Goal: Transaction & Acquisition: Book appointment/travel/reservation

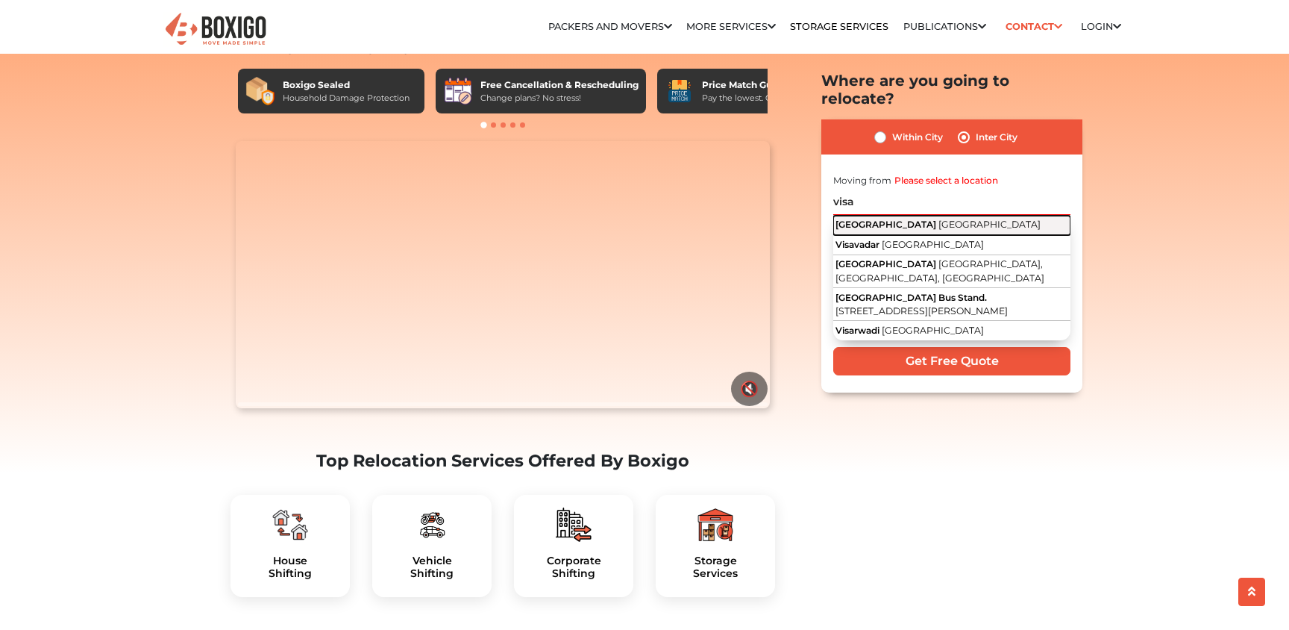
click at [906, 219] on span "[GEOGRAPHIC_DATA]" at bounding box center [886, 224] width 101 height 11
type input "[GEOGRAPHIC_DATA], [GEOGRAPHIC_DATA]"
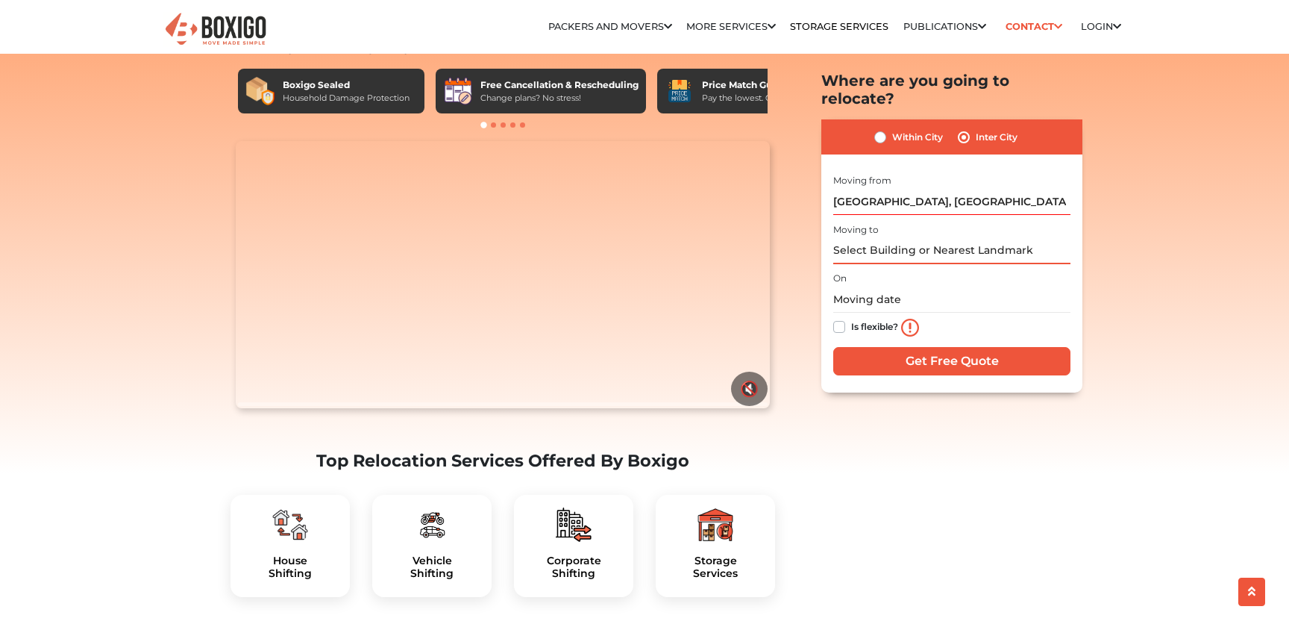
click at [892, 238] on input "text" at bounding box center [951, 251] width 237 height 26
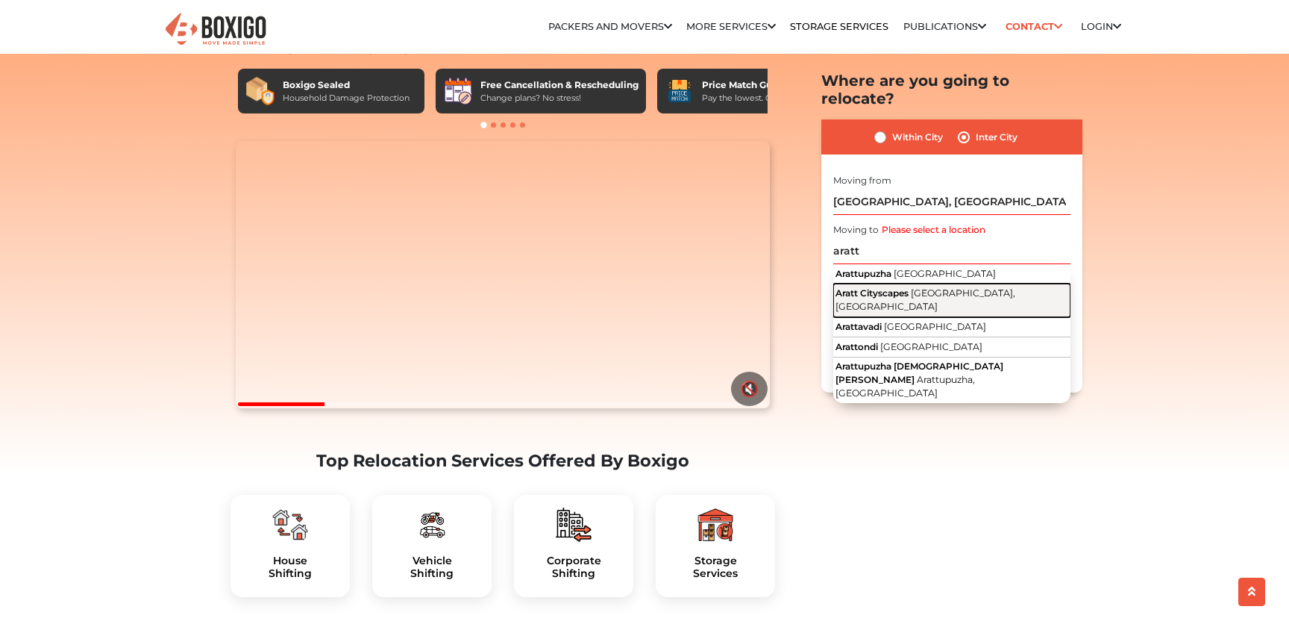
click at [931, 287] on span "[GEOGRAPHIC_DATA], [GEOGRAPHIC_DATA]" at bounding box center [926, 299] width 180 height 25
type input "Aratt Cityscapes, Bengaluru, Karnataka"
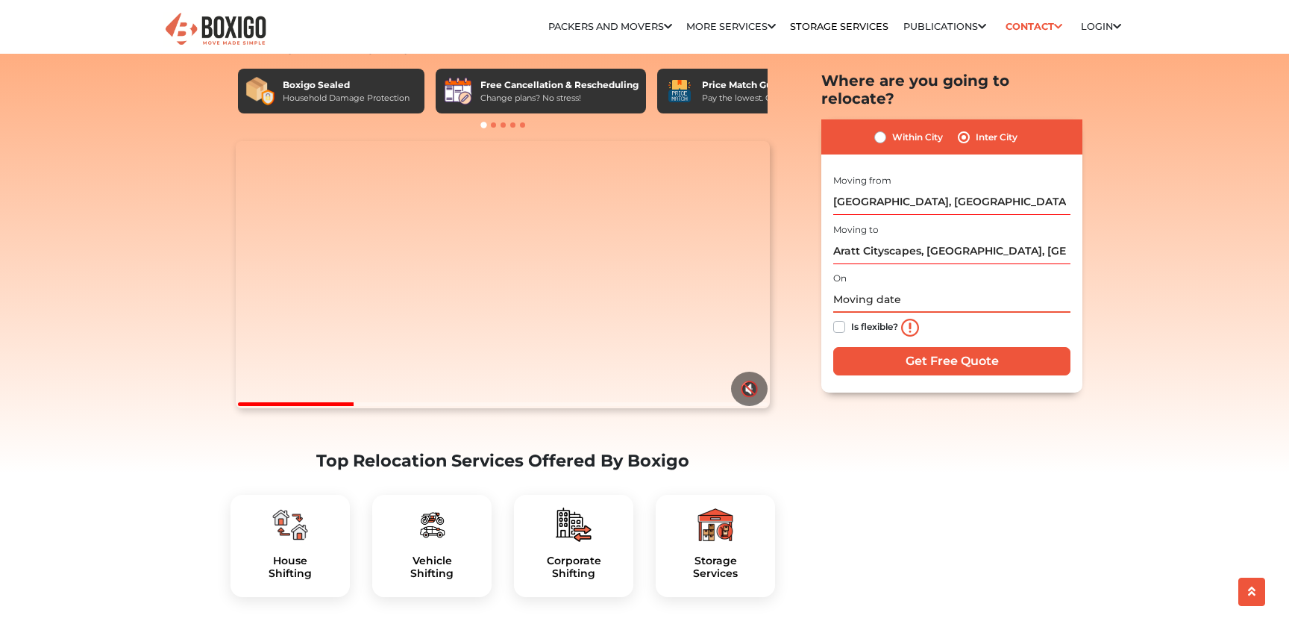
click at [886, 286] on input "text" at bounding box center [951, 299] width 237 height 26
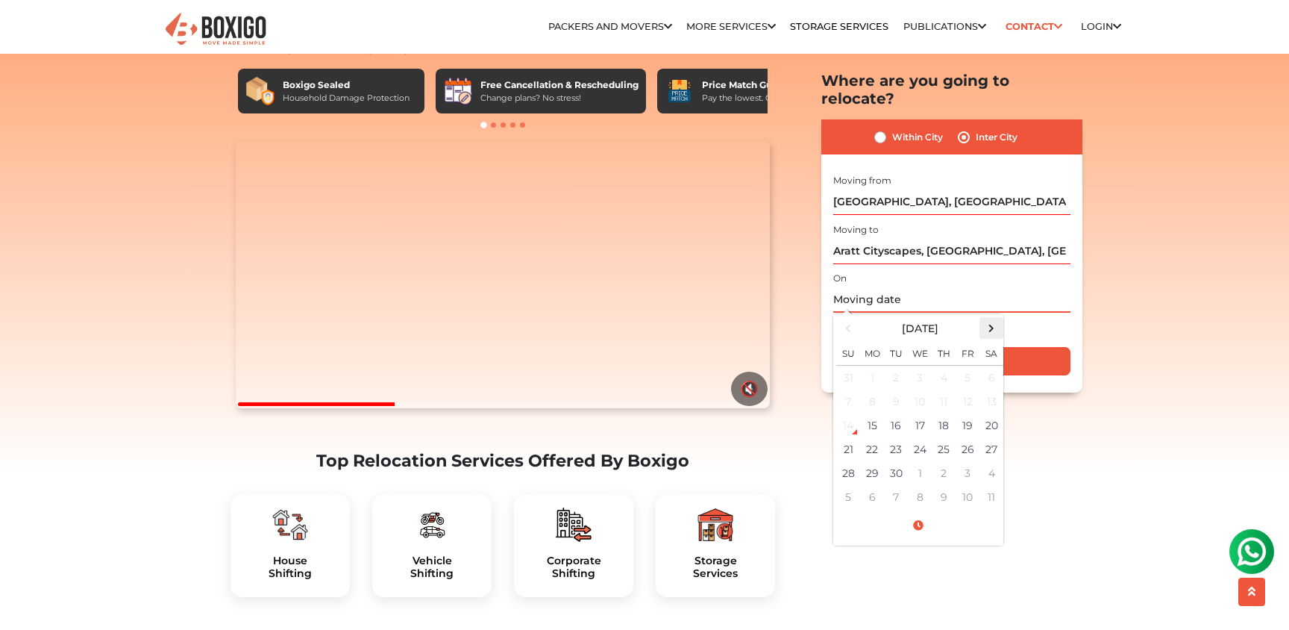
click at [989, 318] on span at bounding box center [992, 328] width 20 height 20
click at [941, 366] on td "2" at bounding box center [944, 378] width 24 height 25
type input "10/02/2025 12:00 AM"
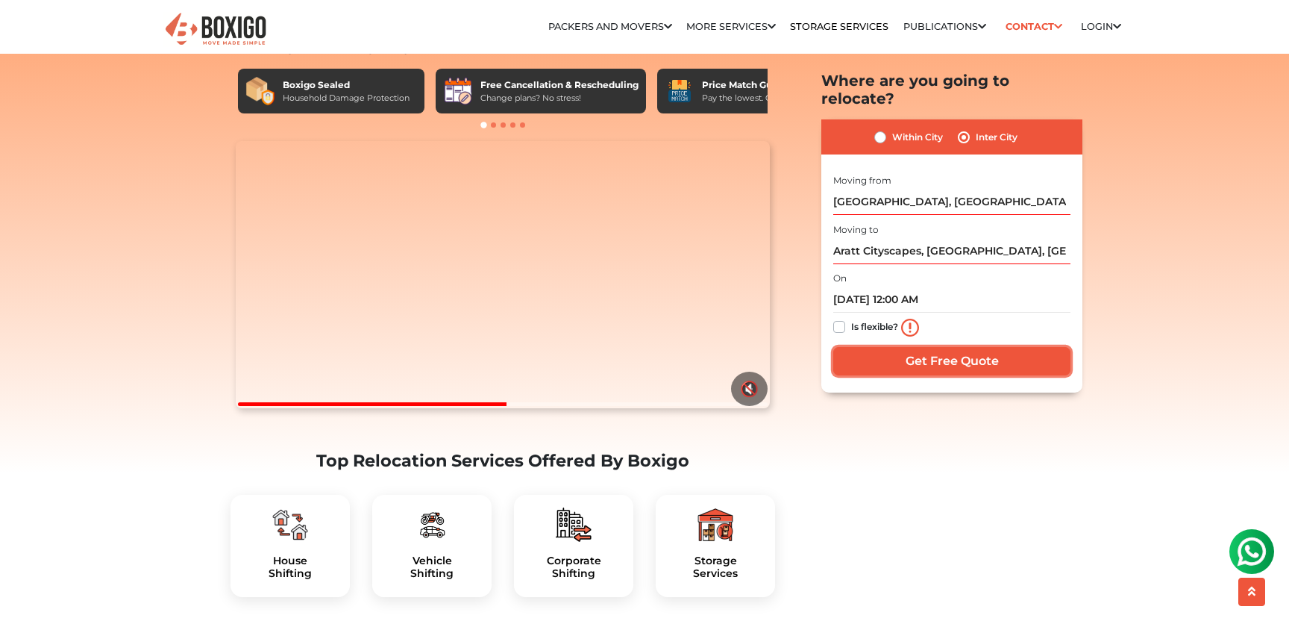
click at [1011, 347] on input "Get Free Quote" at bounding box center [951, 361] width 237 height 28
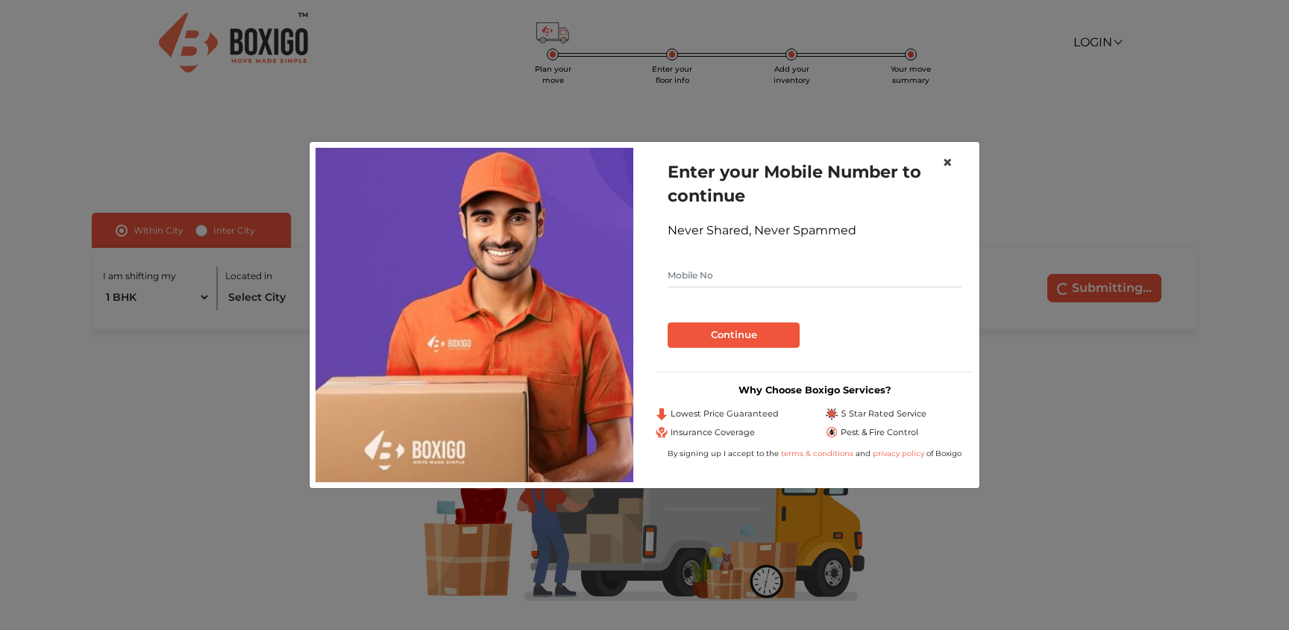
click at [949, 160] on span "×" at bounding box center [947, 162] width 10 height 22
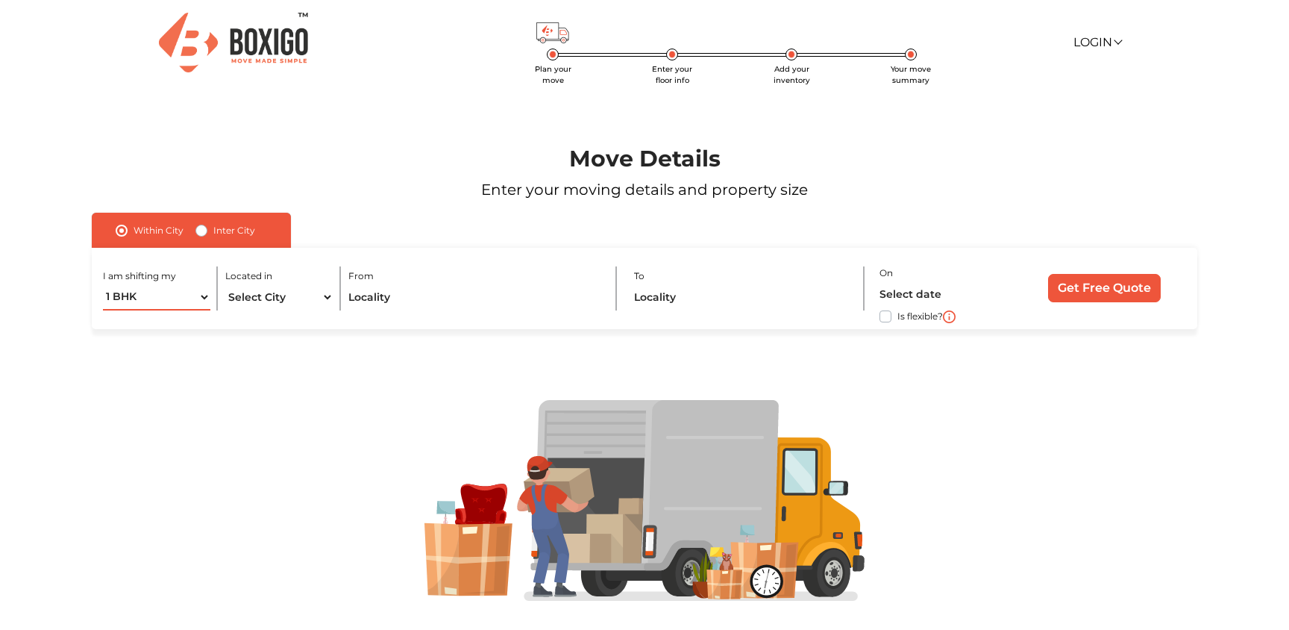
click at [192, 298] on select "1 BHK 2 BHK 3 BHK 3 + BHK FEW ITEMS" at bounding box center [156, 297] width 107 height 26
click at [316, 293] on select "Select City [GEOGRAPHIC_DATA] [GEOGRAPHIC_DATA] [GEOGRAPHIC_DATA] [GEOGRAPHIC_D…" at bounding box center [278, 297] width 107 height 26
select select "[GEOGRAPHIC_DATA]"
click at [225, 284] on select "Select City [GEOGRAPHIC_DATA] [GEOGRAPHIC_DATA] [GEOGRAPHIC_DATA] [GEOGRAPHIC_D…" at bounding box center [278, 297] width 107 height 26
click at [425, 301] on input "text" at bounding box center [474, 297] width 253 height 26
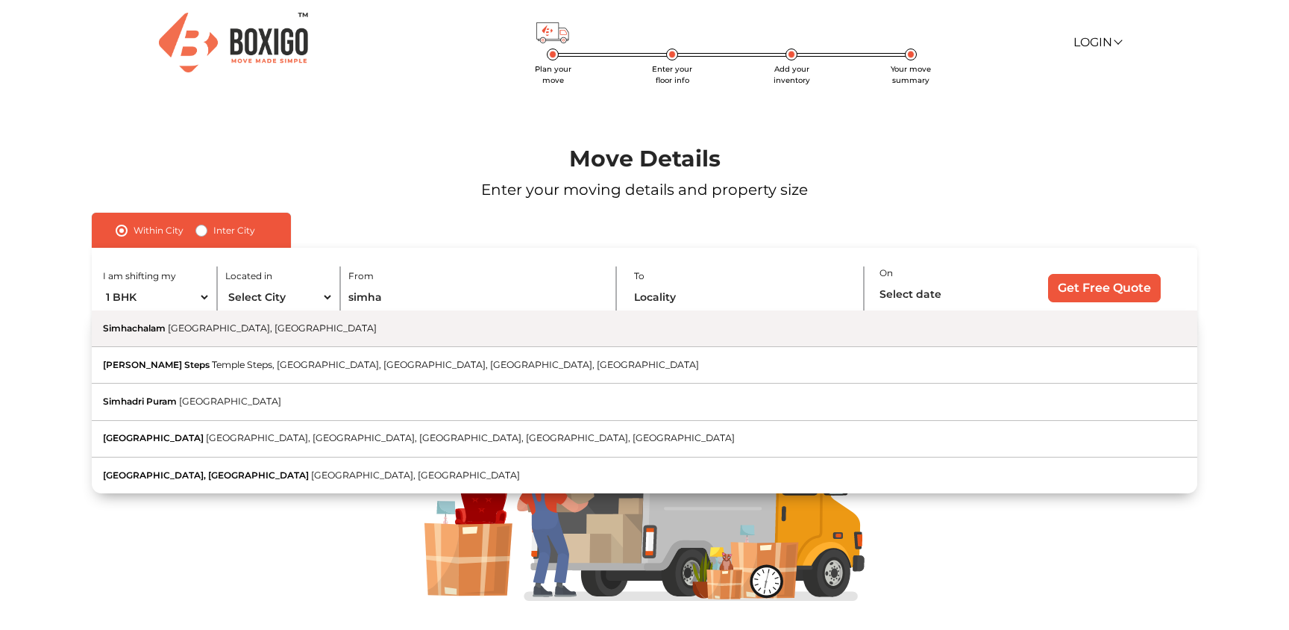
click at [380, 331] on button "[PERSON_NAME], [GEOGRAPHIC_DATA]" at bounding box center [645, 328] width 1106 height 37
type input "[GEOGRAPHIC_DATA], [GEOGRAPHIC_DATA], [GEOGRAPHIC_DATA]"
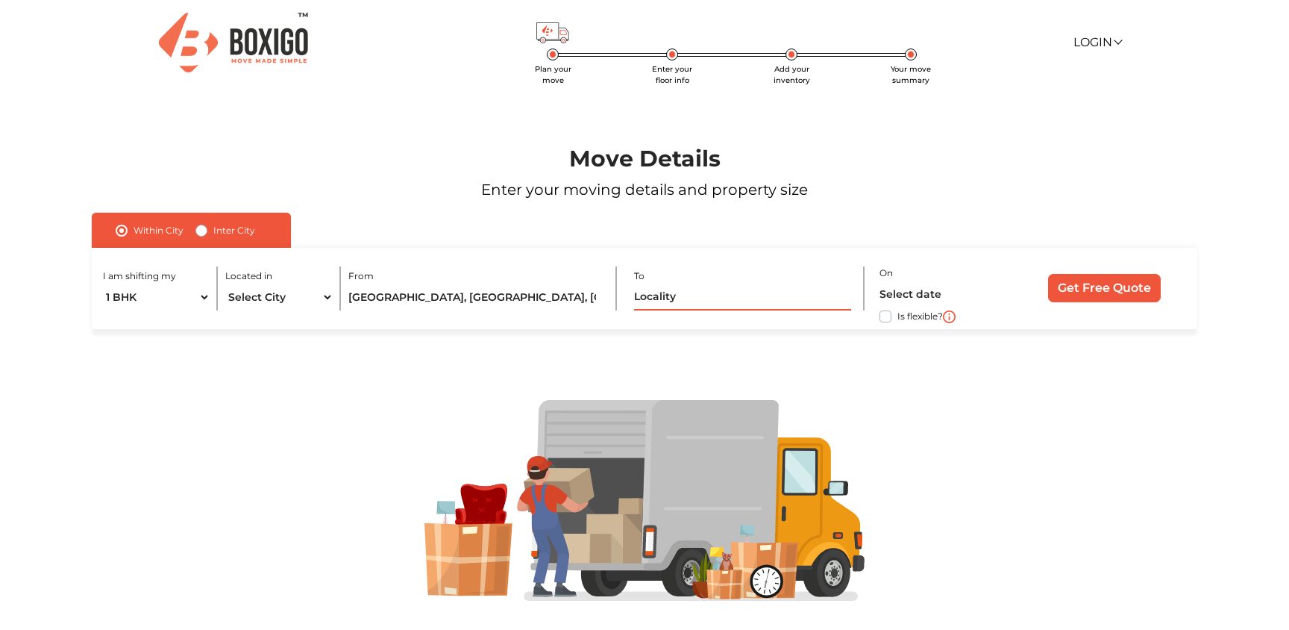
click at [698, 294] on input "text" at bounding box center [742, 297] width 217 height 26
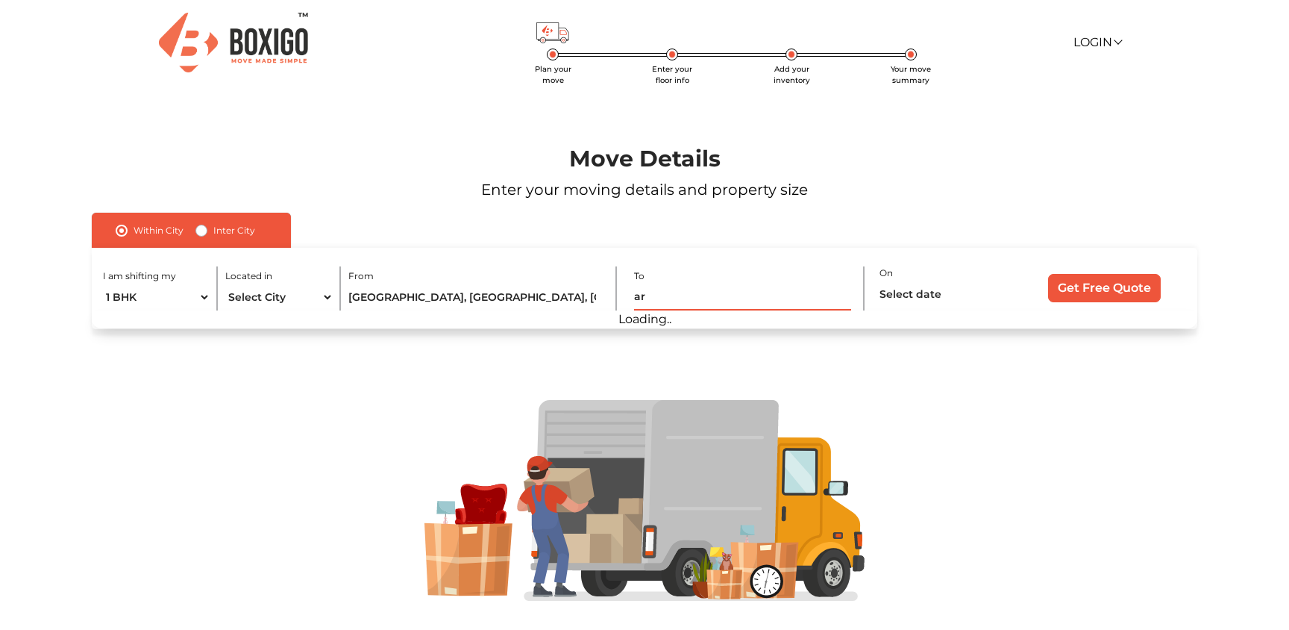
type input "a"
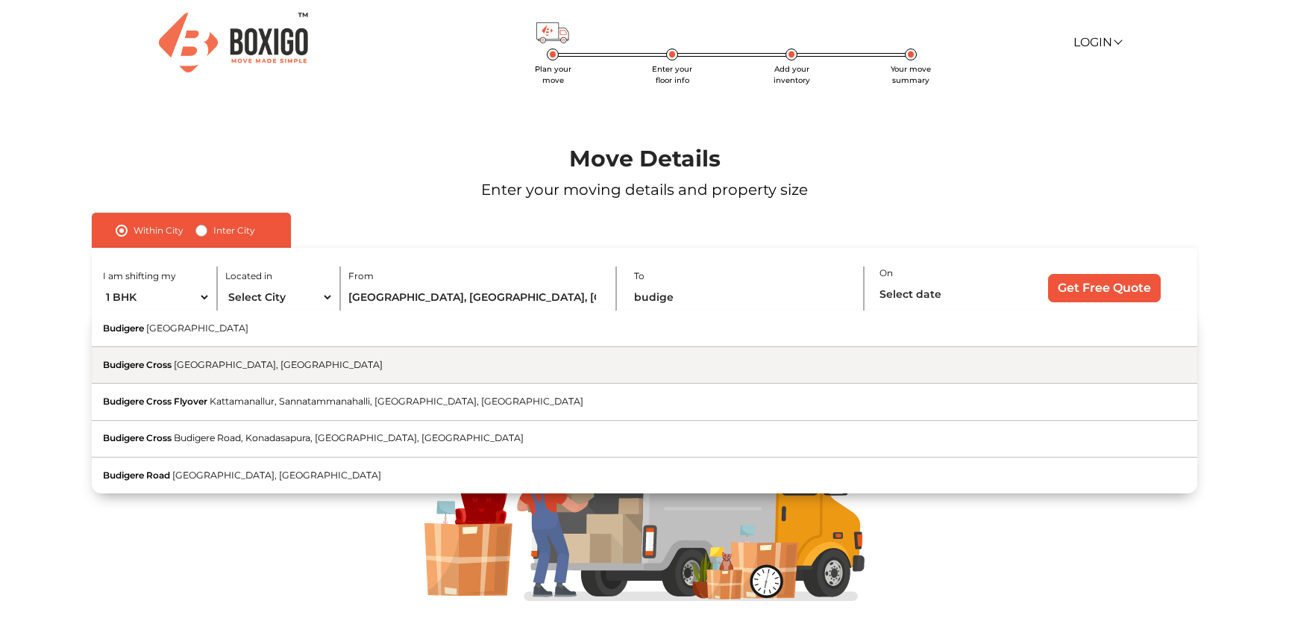
click at [537, 362] on button "Budigere Cross [GEOGRAPHIC_DATA], [GEOGRAPHIC_DATA]" at bounding box center [645, 365] width 1106 height 37
type input "Budigere Cross, [GEOGRAPHIC_DATA], [GEOGRAPHIC_DATA]"
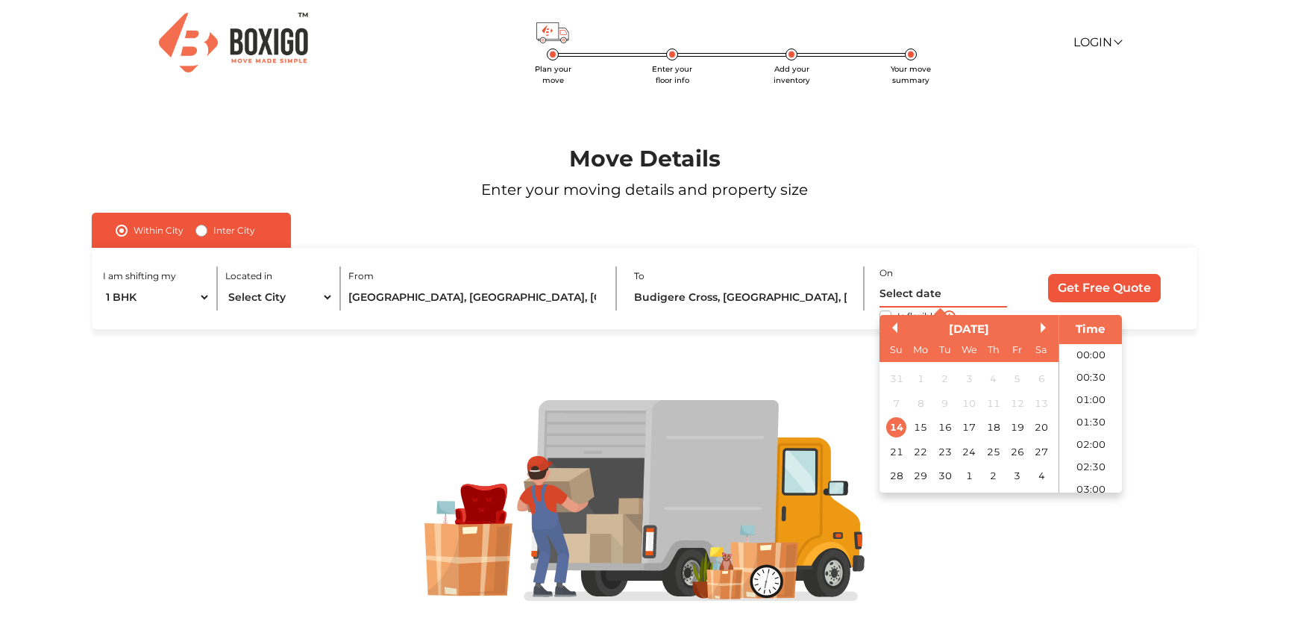
click at [918, 289] on input "text" at bounding box center [944, 294] width 128 height 26
click at [944, 476] on div "30" at bounding box center [945, 476] width 20 height 20
type input "[DATE] 12:00 AM"
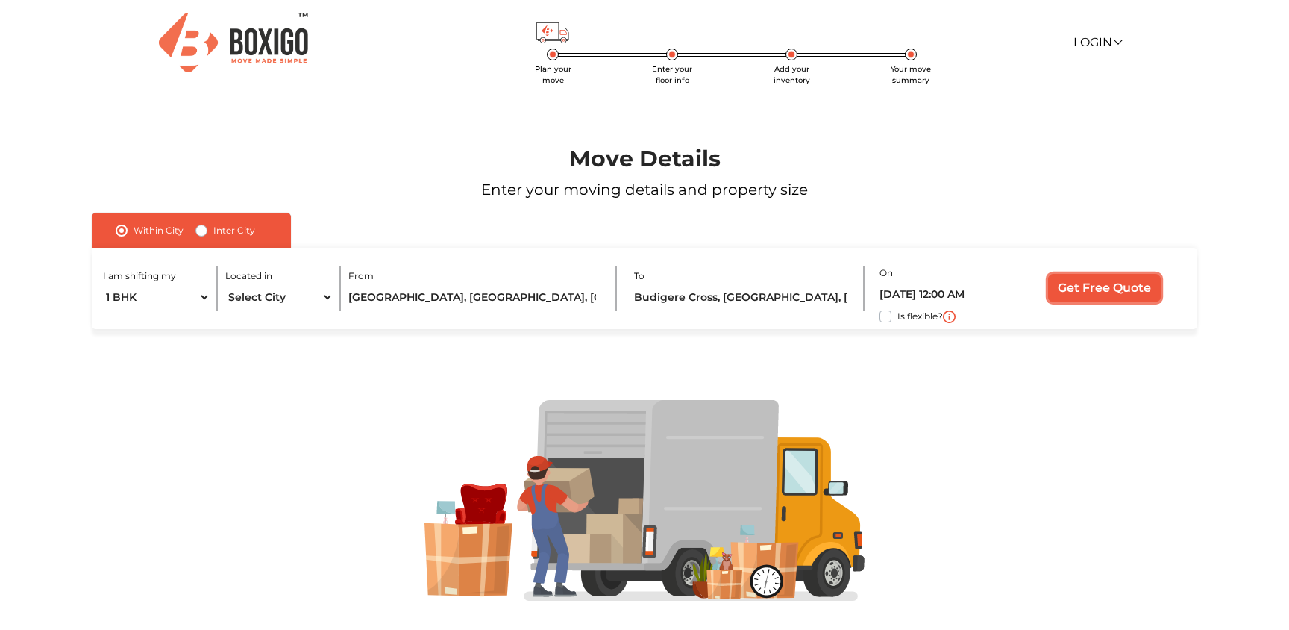
click at [1105, 286] on input "Get Free Quote" at bounding box center [1104, 288] width 113 height 28
click at [213, 229] on label "Inter City" at bounding box center [234, 231] width 42 height 18
click at [202, 229] on input "Inter City" at bounding box center [201, 229] width 12 height 15
radio input "true"
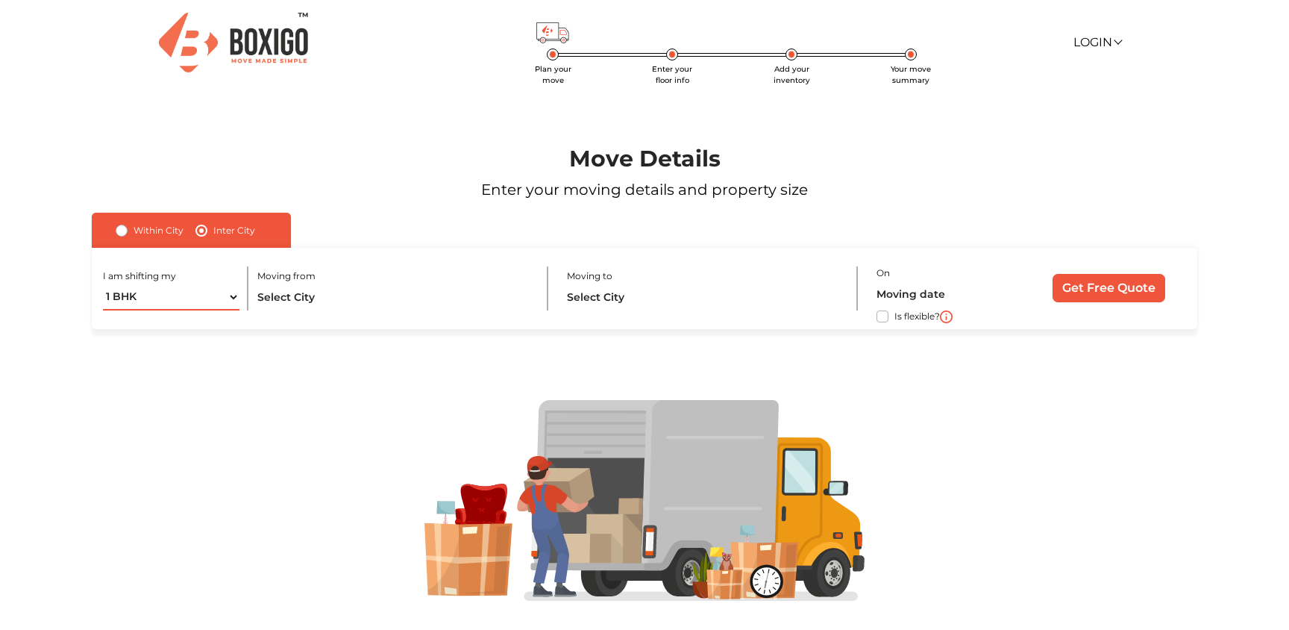
click at [207, 291] on select "1 BHK 2 BHK 3 BHK 3 + BHK FEW ITEMS" at bounding box center [171, 297] width 137 height 26
click at [319, 299] on input "text" at bounding box center [394, 297] width 274 height 26
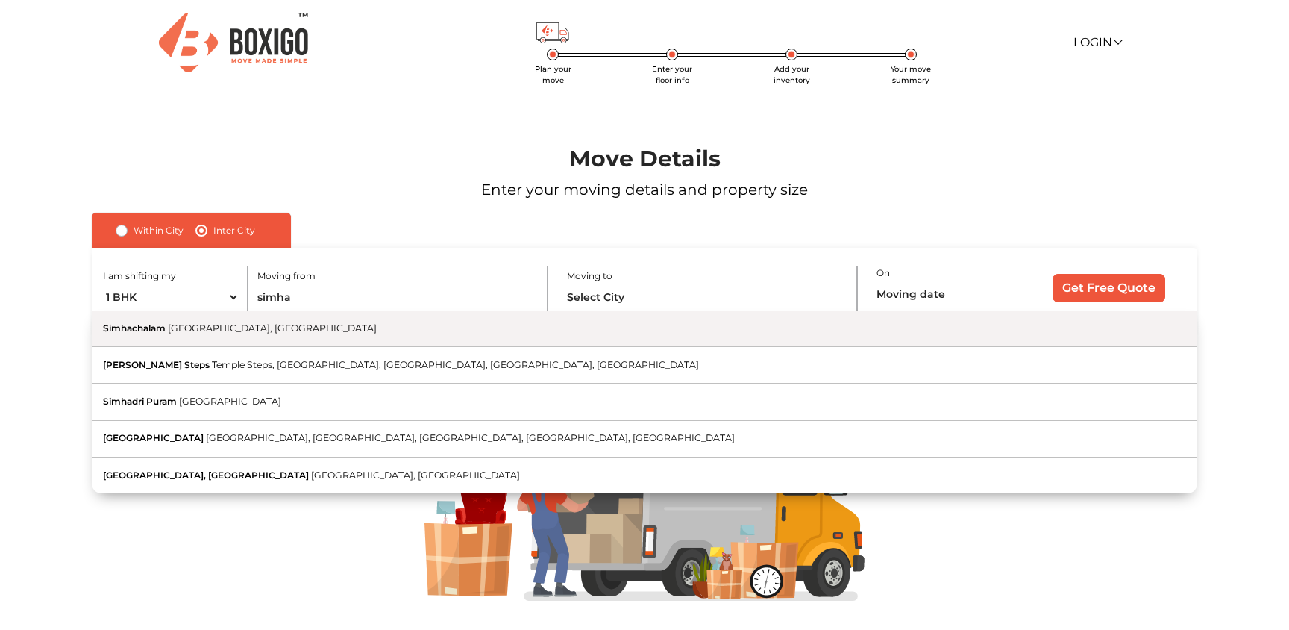
click at [262, 322] on button "[PERSON_NAME], [GEOGRAPHIC_DATA]" at bounding box center [645, 328] width 1106 height 37
type input "[GEOGRAPHIC_DATA], [GEOGRAPHIC_DATA], [GEOGRAPHIC_DATA]"
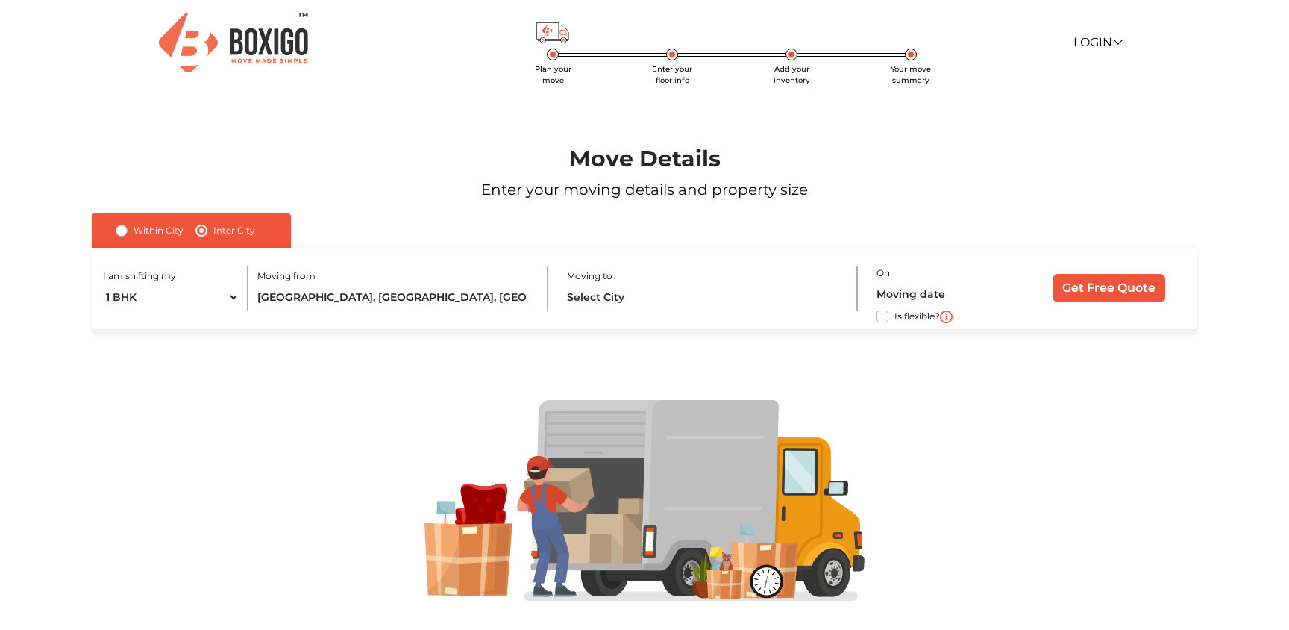
click at [533, 293] on div "Moving from [GEOGRAPHIC_DATA], [GEOGRAPHIC_DATA], [GEOGRAPHIC_DATA]" at bounding box center [402, 288] width 291 height 44
click at [598, 293] on input "text" at bounding box center [704, 297] width 274 height 26
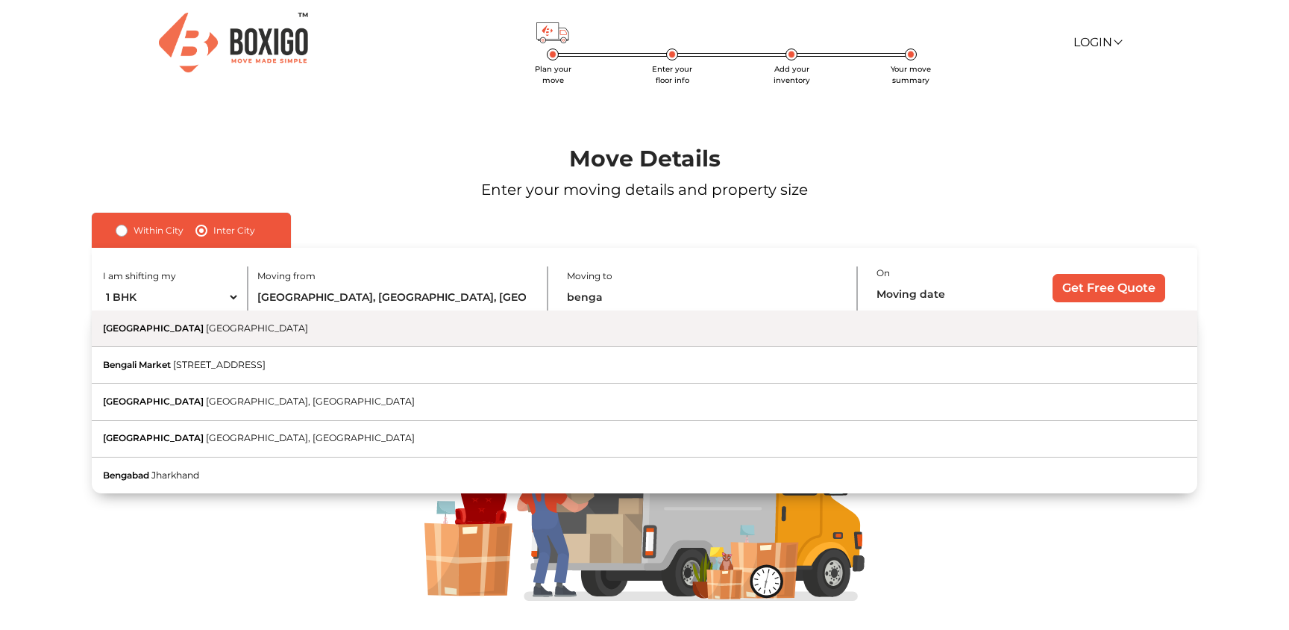
click at [613, 325] on button "[GEOGRAPHIC_DATA] [GEOGRAPHIC_DATA]" at bounding box center [645, 328] width 1106 height 37
type input "[GEOGRAPHIC_DATA], [GEOGRAPHIC_DATA]"
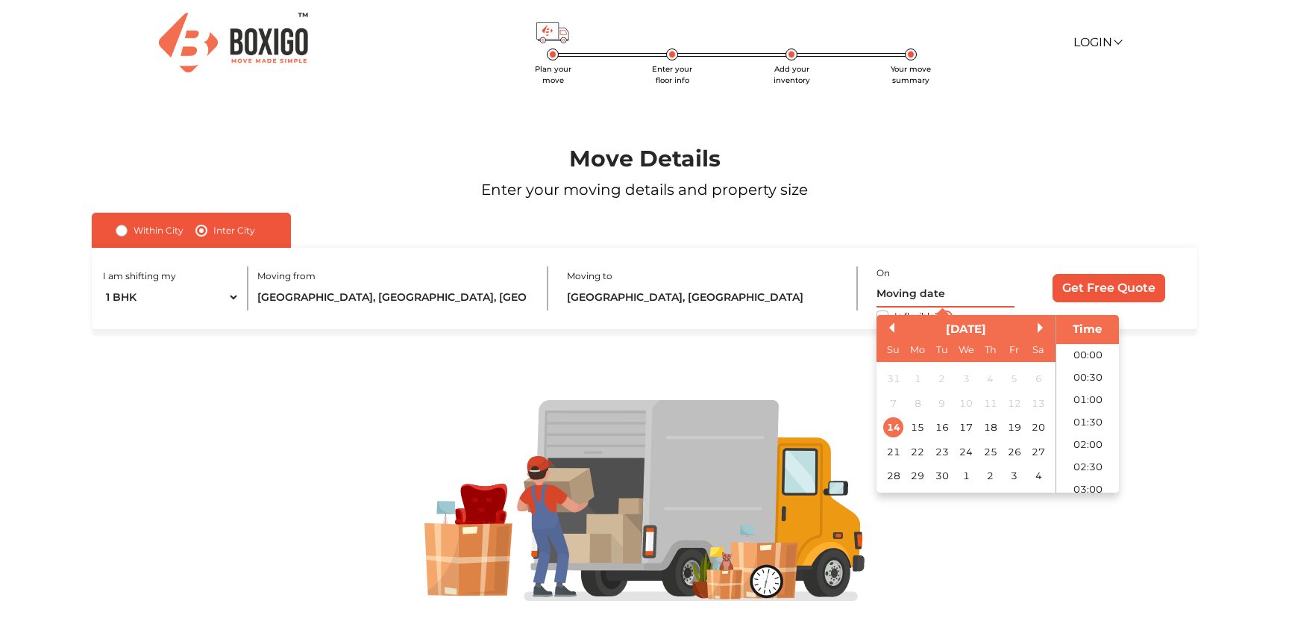
click at [980, 291] on input "text" at bounding box center [946, 294] width 138 height 26
click at [1042, 329] on button "Next Month" at bounding box center [1043, 327] width 10 height 10
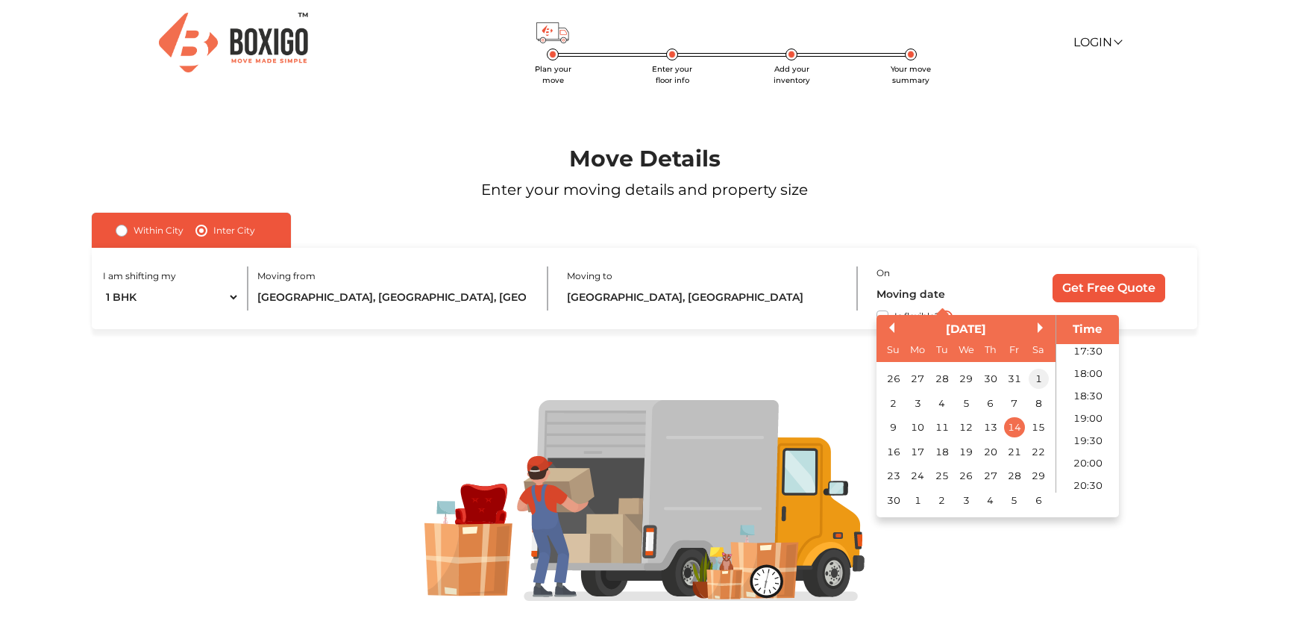
click at [1041, 376] on div "1" at bounding box center [1039, 379] width 20 height 20
type input "[DATE] 12:00 AM"
click at [1123, 284] on input "Get Free Quote" at bounding box center [1109, 288] width 113 height 28
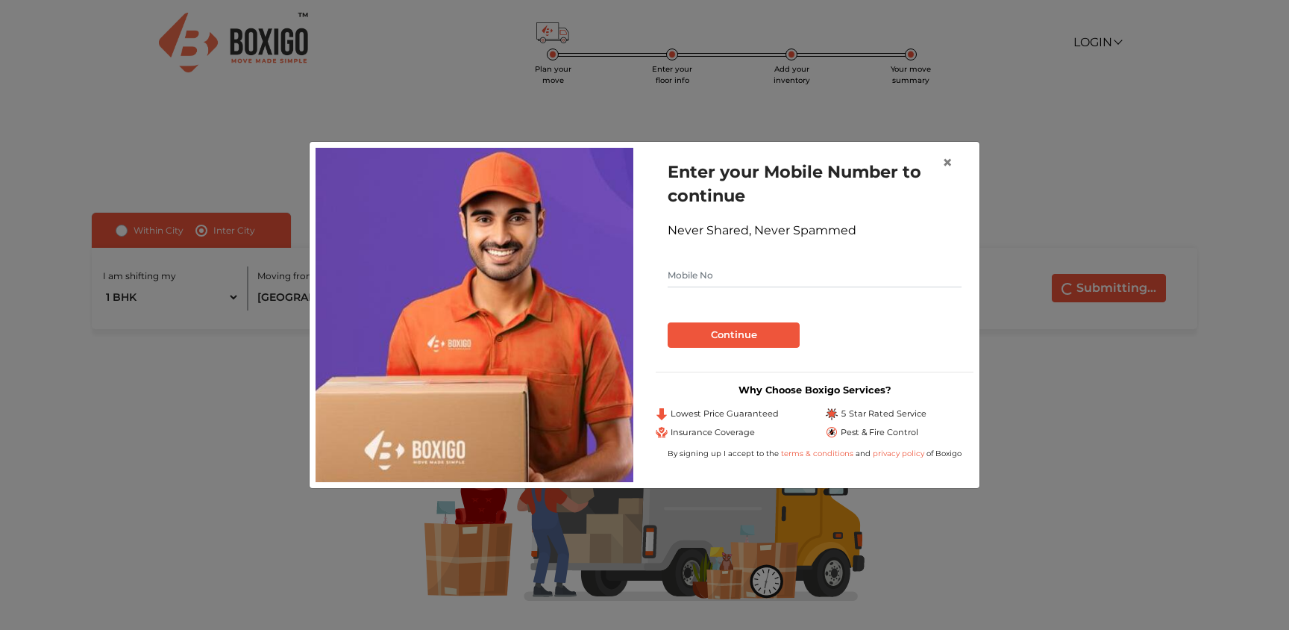
click at [736, 281] on input "text" at bounding box center [815, 275] width 294 height 24
type input "9491665061"
click at [718, 336] on button "Continue" at bounding box center [734, 334] width 132 height 25
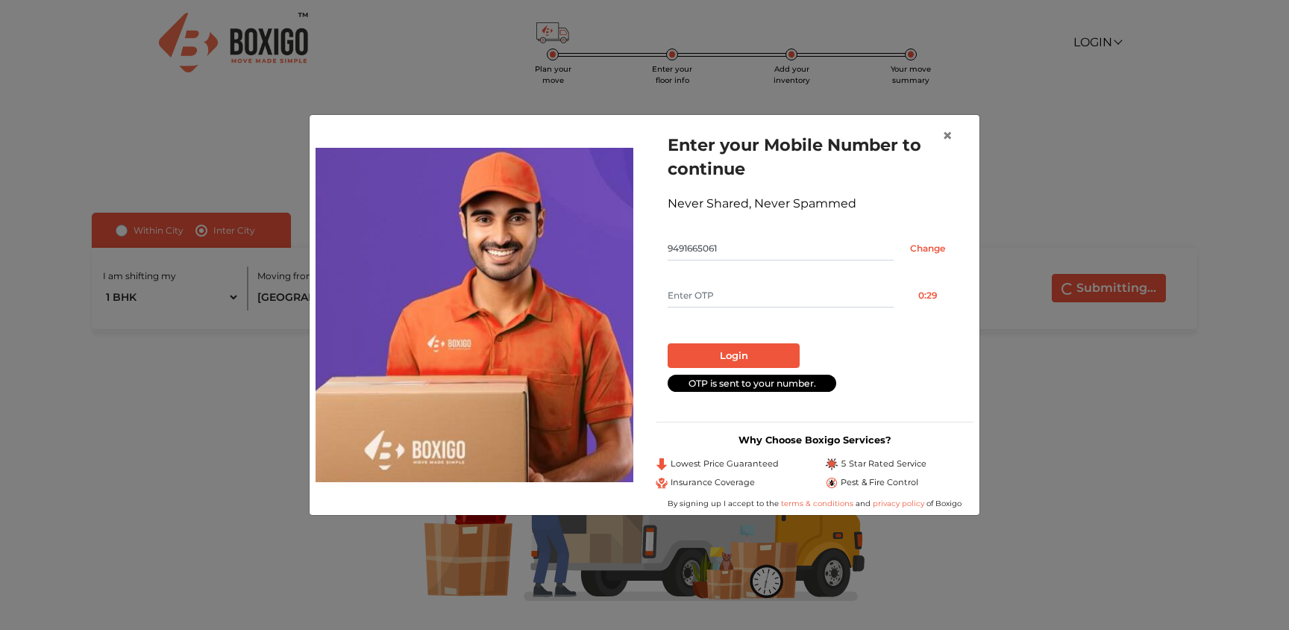
click at [712, 304] on input "text" at bounding box center [781, 296] width 226 height 24
type input "9477"
click at [716, 348] on button "Login" at bounding box center [734, 355] width 132 height 25
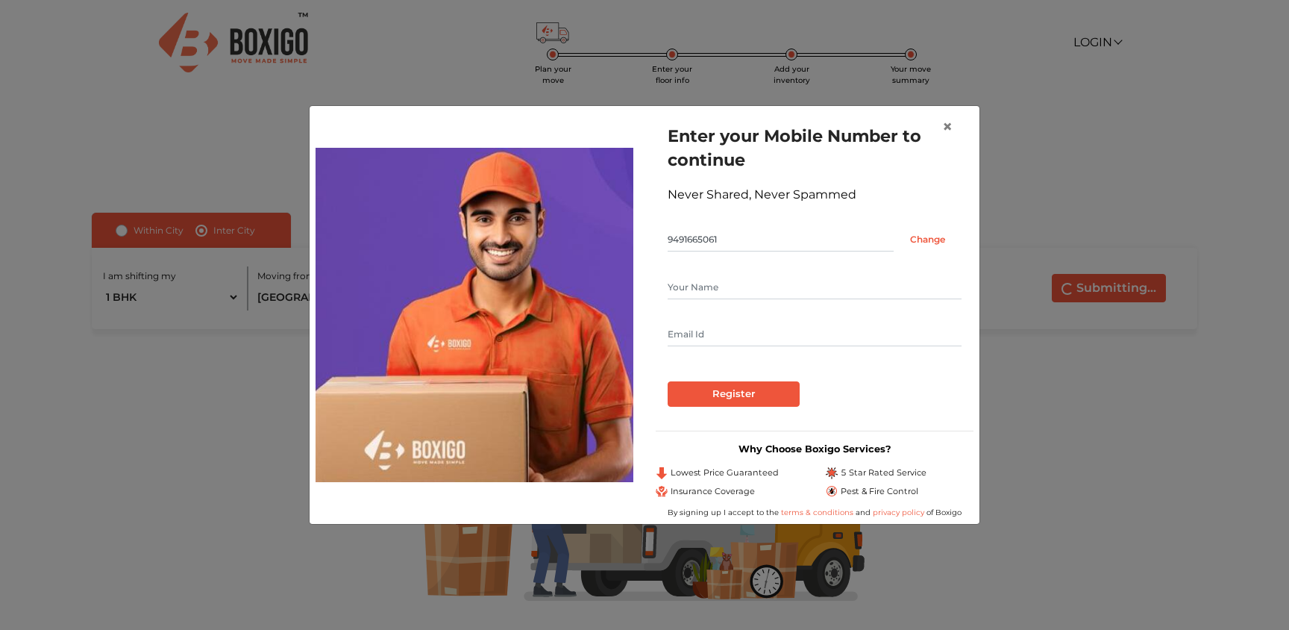
click at [708, 287] on input "text" at bounding box center [815, 287] width 294 height 24
type input "Anoop K"
click at [709, 338] on input "text" at bounding box center [815, 334] width 294 height 24
click at [668, 381] on input "Register" at bounding box center [734, 393] width 132 height 25
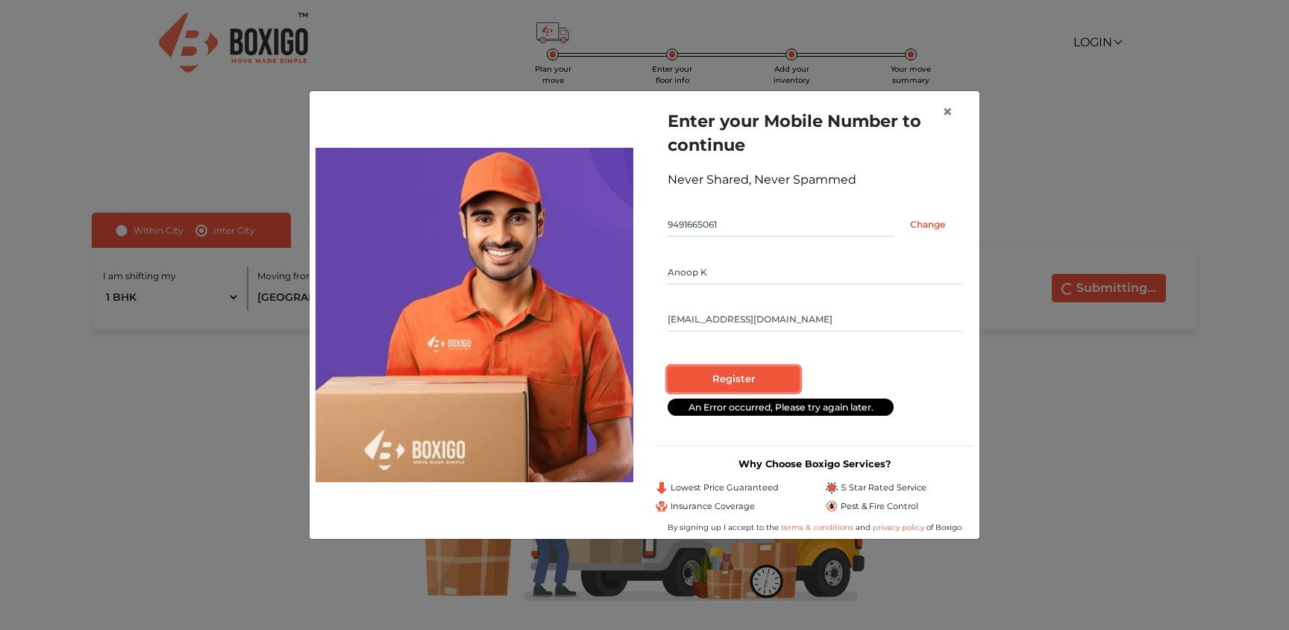
click at [729, 375] on input "Register" at bounding box center [734, 378] width 132 height 25
drag, startPoint x: 712, startPoint y: 317, endPoint x: 760, endPoint y: 335, distance: 51.7
click at [712, 317] on input "[EMAIL_ADDRESS][DOMAIN_NAME]" at bounding box center [815, 319] width 294 height 24
type input "[EMAIL_ADDRESS][DOMAIN_NAME]"
click at [749, 389] on input "Register" at bounding box center [734, 378] width 132 height 25
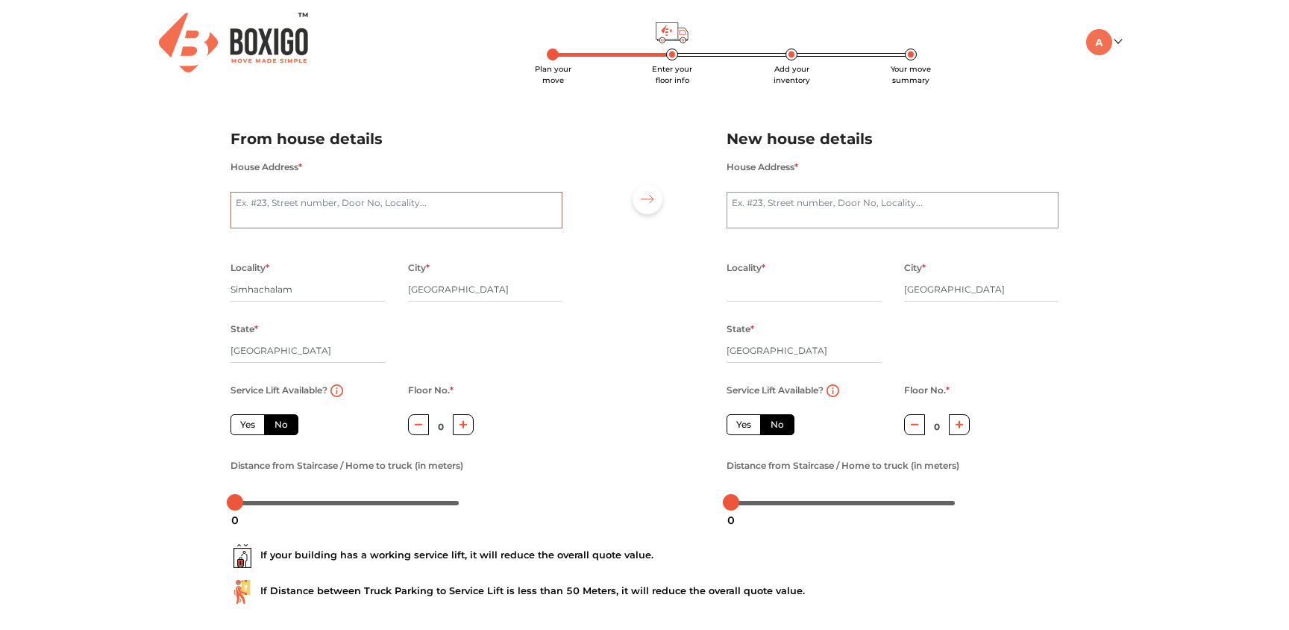
click at [436, 208] on textarea "House Address *" at bounding box center [397, 210] width 332 height 37
type textarea "dfjsfdals;da"
click at [846, 212] on textarea "House Address *" at bounding box center [893, 210] width 332 height 37
type textarea "asdadafa"
click at [773, 303] on div "Locality *" at bounding box center [804, 288] width 155 height 61
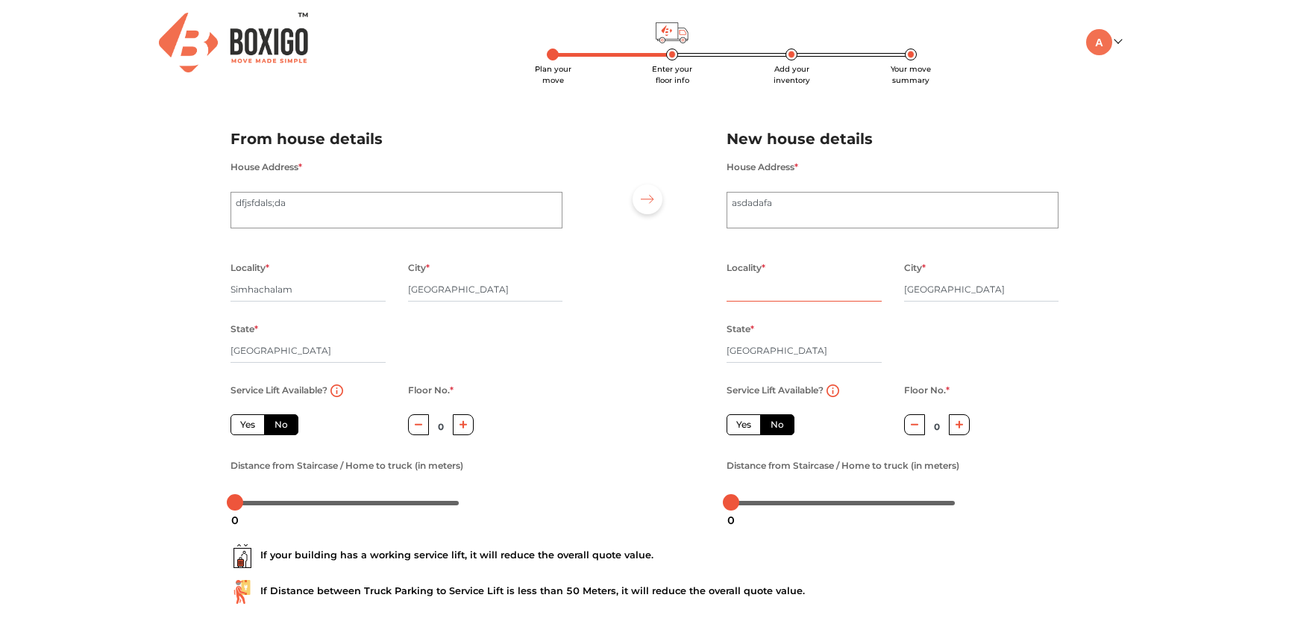
click at [763, 296] on input "text" at bounding box center [804, 290] width 155 height 24
type input "Budigere"
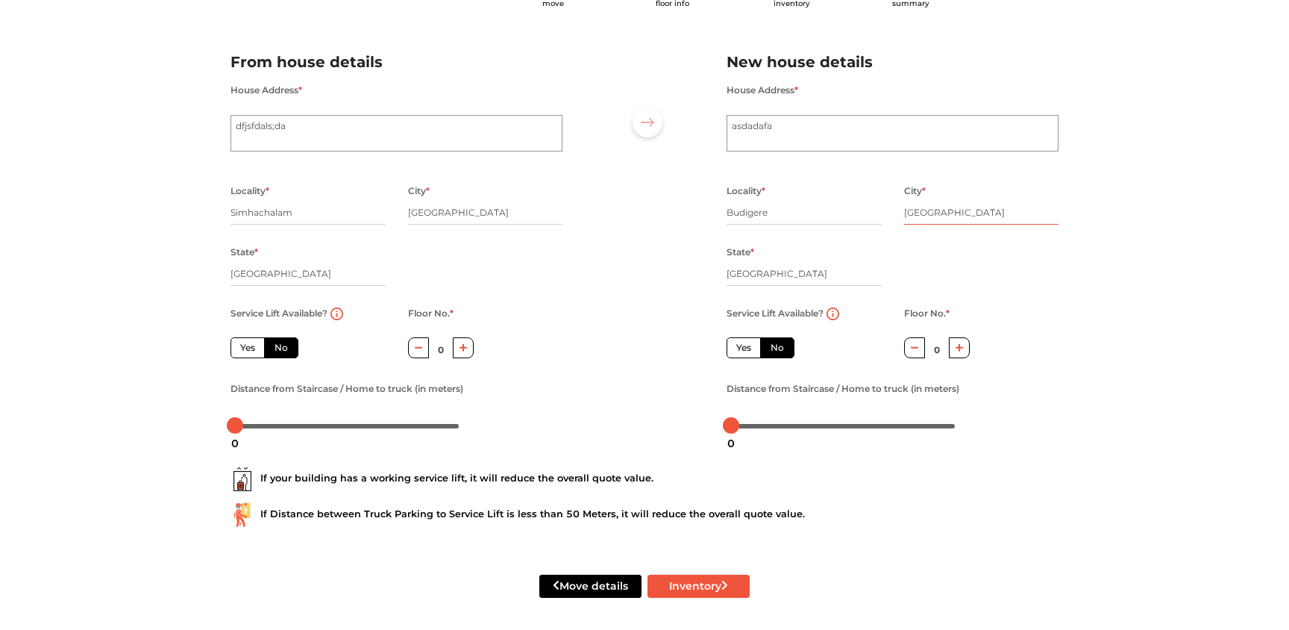
scroll to position [78, 0]
click at [706, 583] on button "Inventory" at bounding box center [699, 585] width 102 height 23
radio input "true"
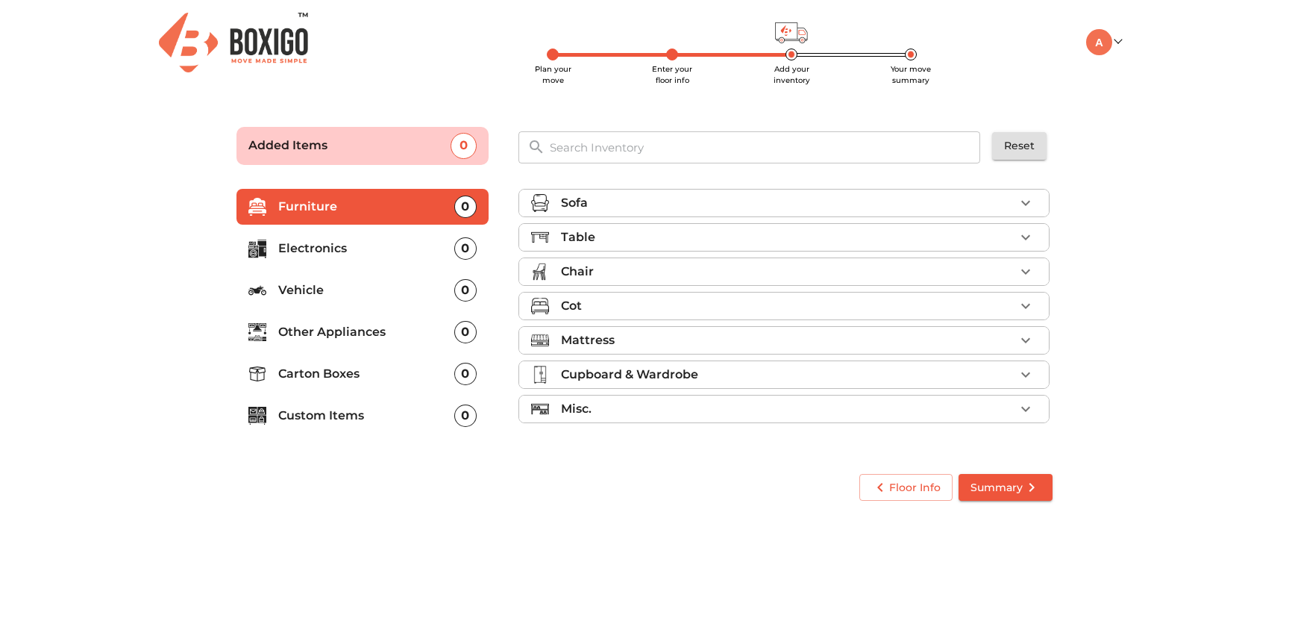
click at [602, 210] on div "Sofa" at bounding box center [788, 203] width 454 height 18
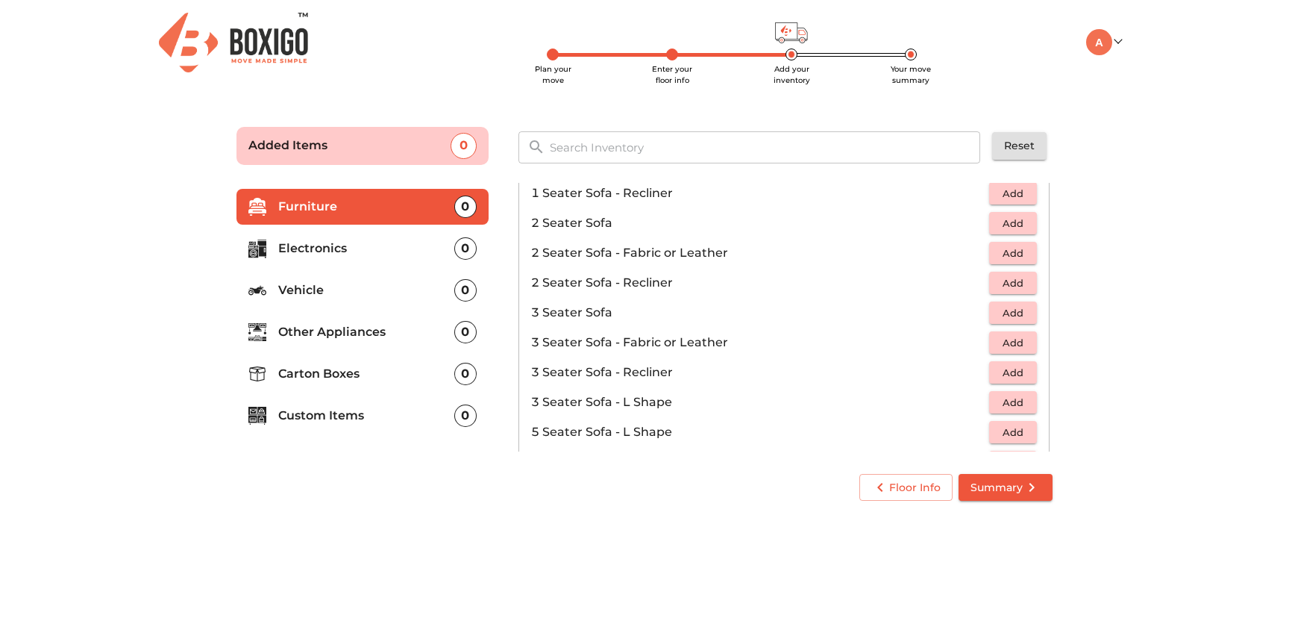
scroll to position [108, 0]
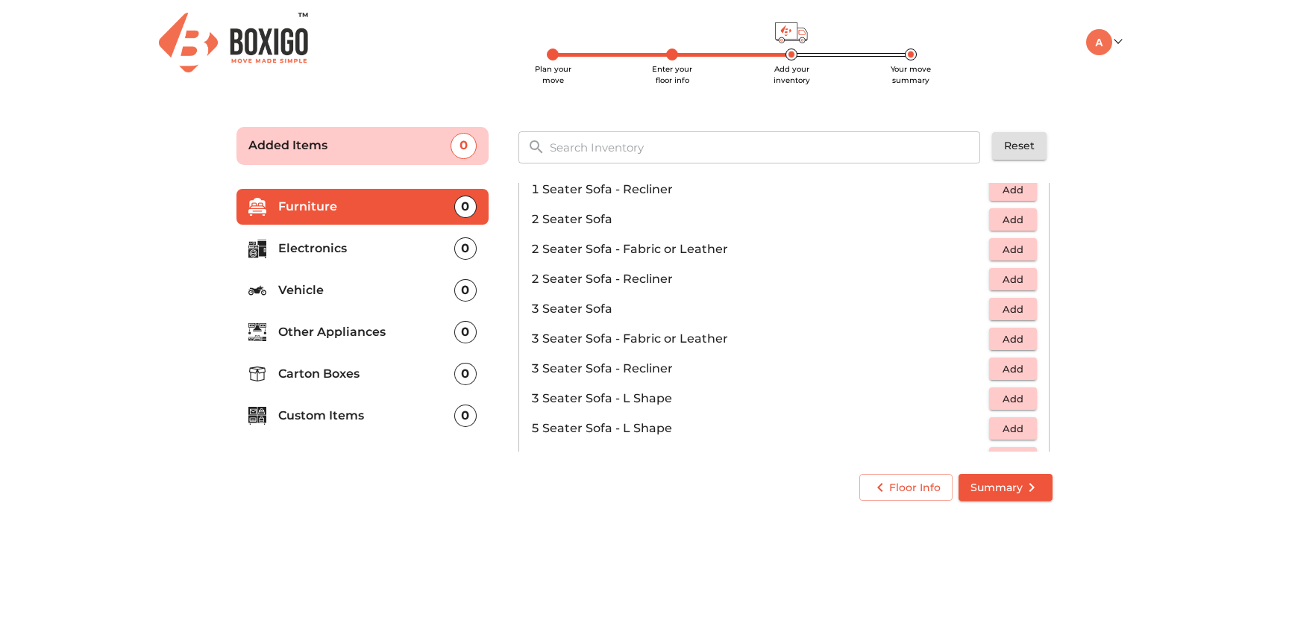
click at [1003, 304] on span "Add" at bounding box center [1013, 309] width 33 height 17
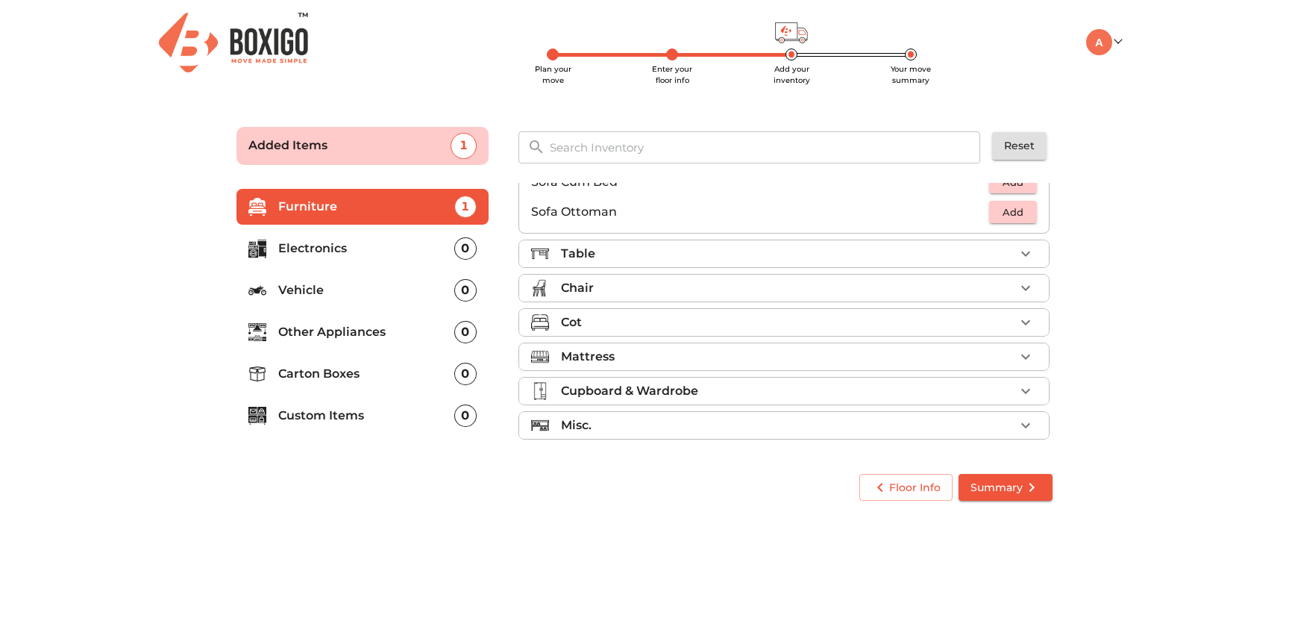
click at [872, 287] on div "Chair" at bounding box center [788, 288] width 454 height 18
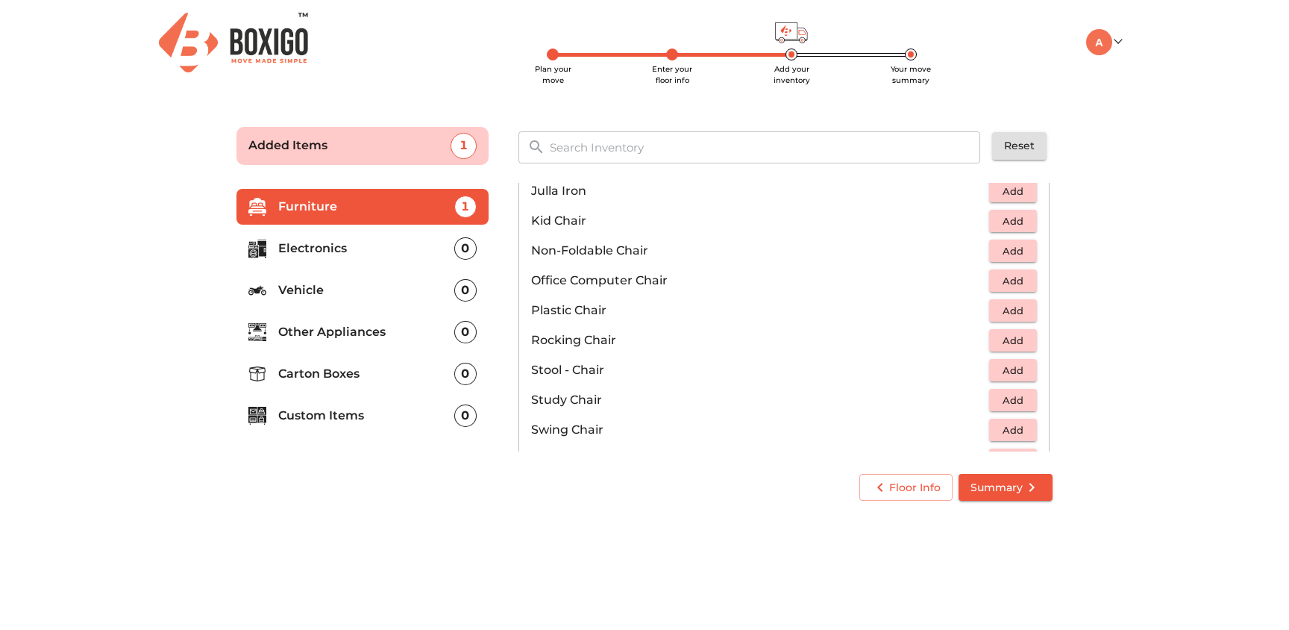
click at [1027, 310] on span "Add" at bounding box center [1013, 310] width 33 height 17
click at [1030, 310] on icon "button" at bounding box center [1026, 310] width 10 height 10
click at [320, 241] on p "Electronics" at bounding box center [366, 248] width 176 height 18
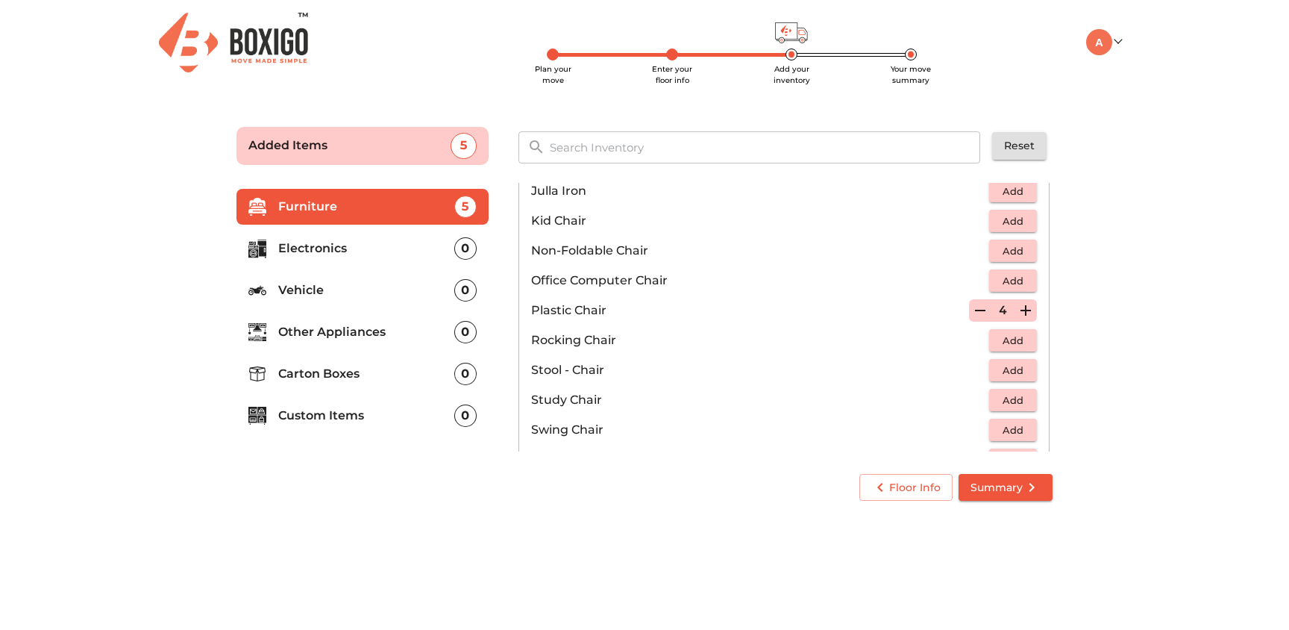
scroll to position [0, 0]
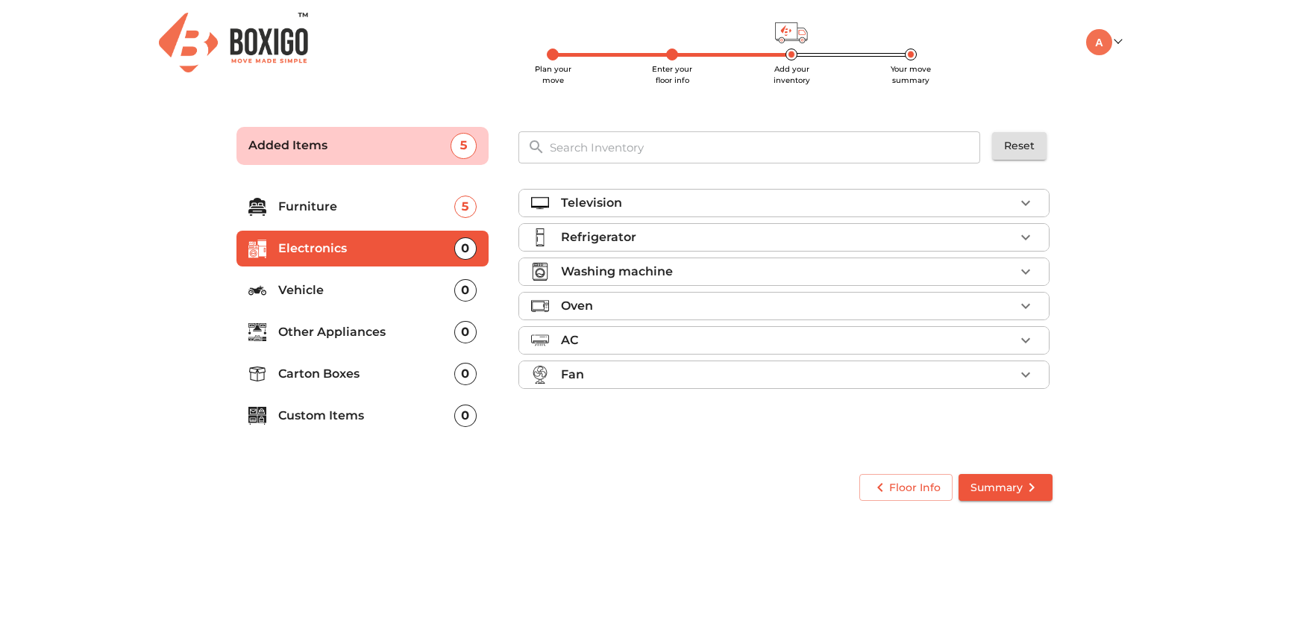
click at [570, 304] on p "Oven" at bounding box center [577, 306] width 32 height 18
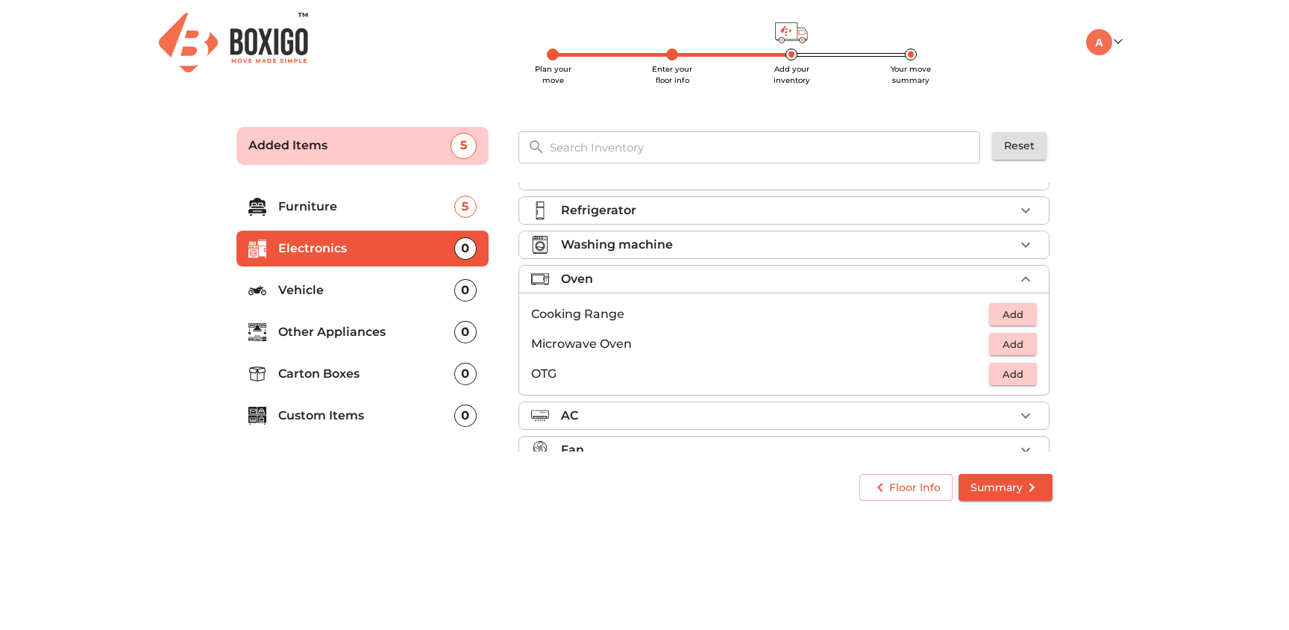
scroll to position [26, 0]
click at [1015, 341] on span "Add" at bounding box center [1013, 344] width 33 height 17
click at [319, 401] on li "Custom Items 0" at bounding box center [363, 416] width 252 height 36
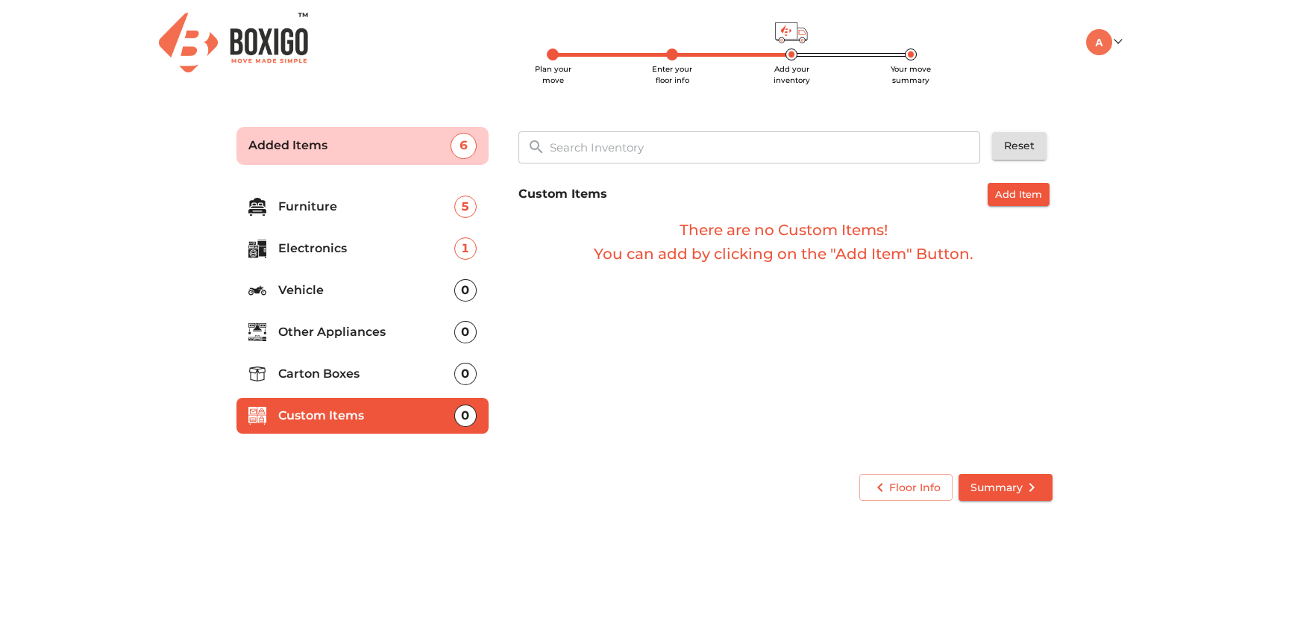
scroll to position [0, 0]
click at [1026, 192] on span "Add Item" at bounding box center [1018, 194] width 47 height 17
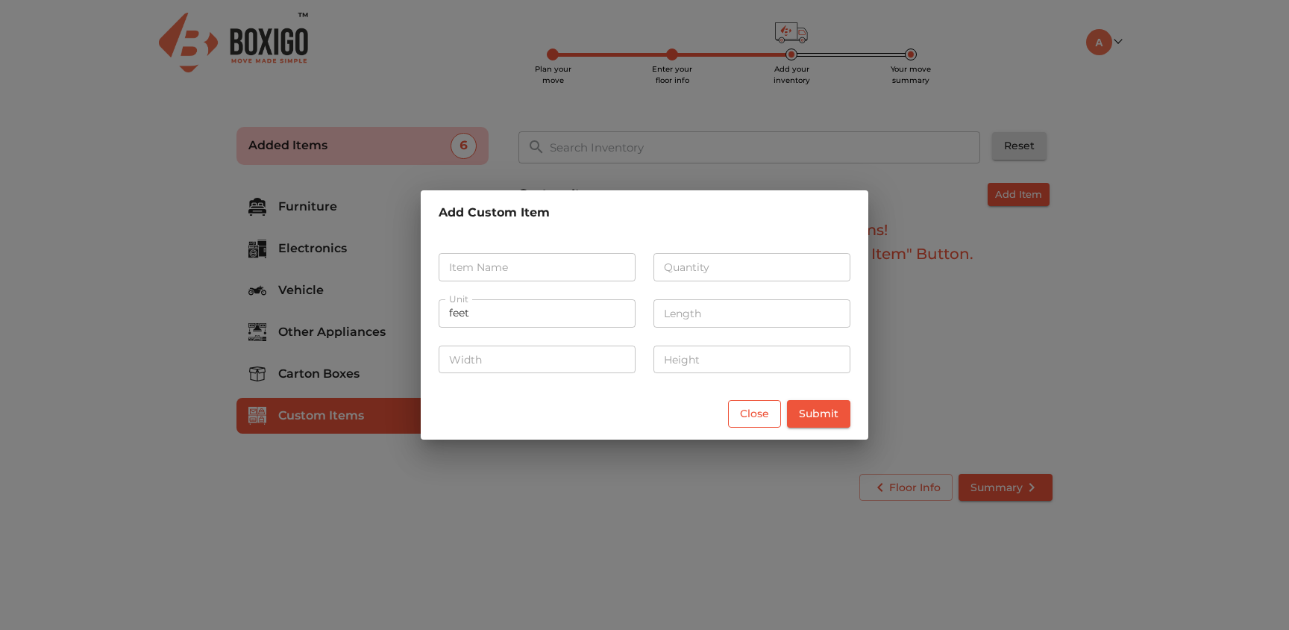
click at [762, 413] on span "Close" at bounding box center [754, 413] width 29 height 19
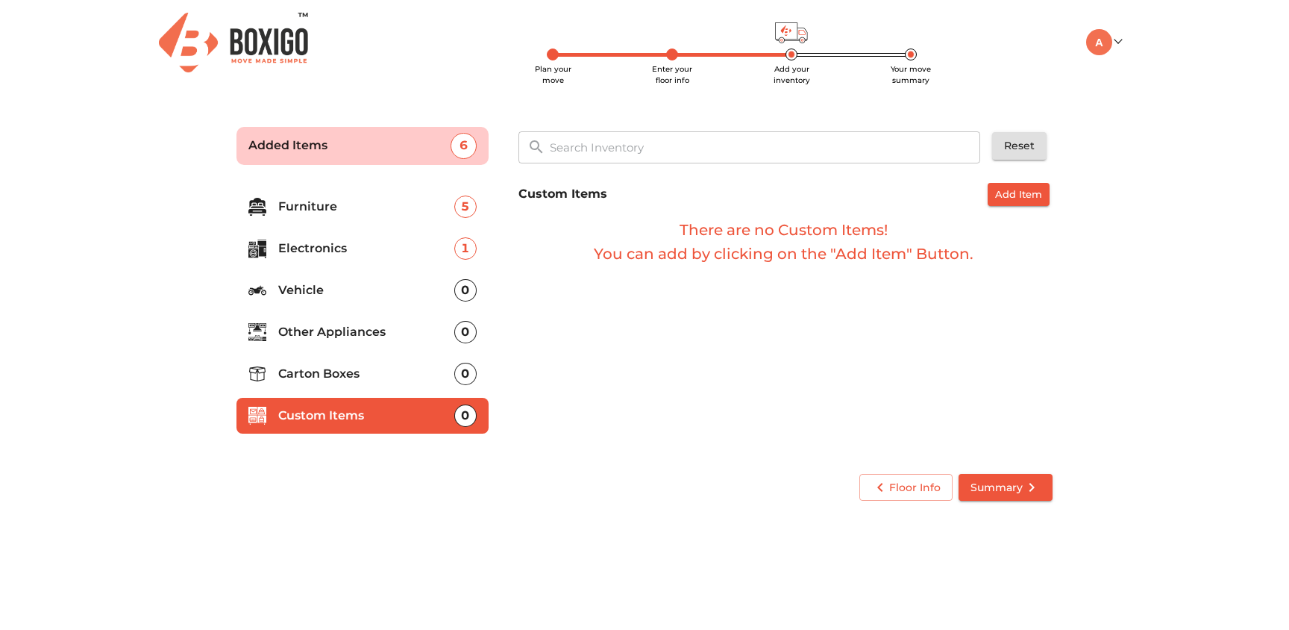
click at [340, 363] on li "Carton Boxes 0" at bounding box center [363, 374] width 252 height 36
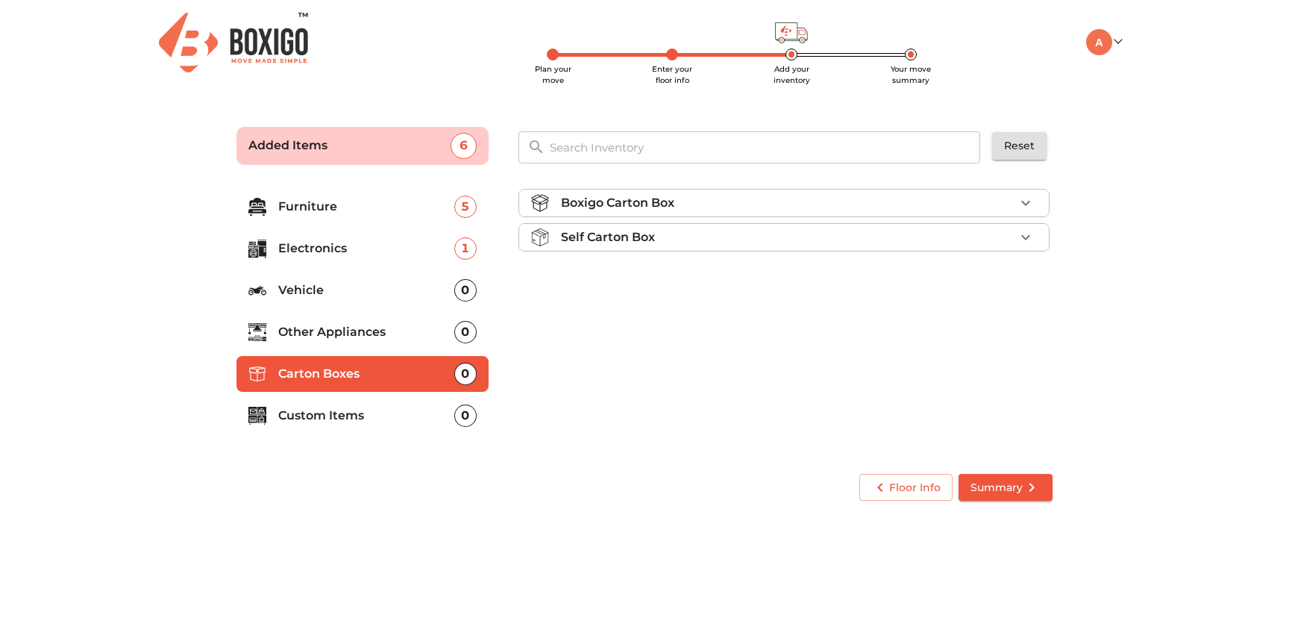
click at [338, 336] on p "Other Appliances" at bounding box center [366, 332] width 176 height 18
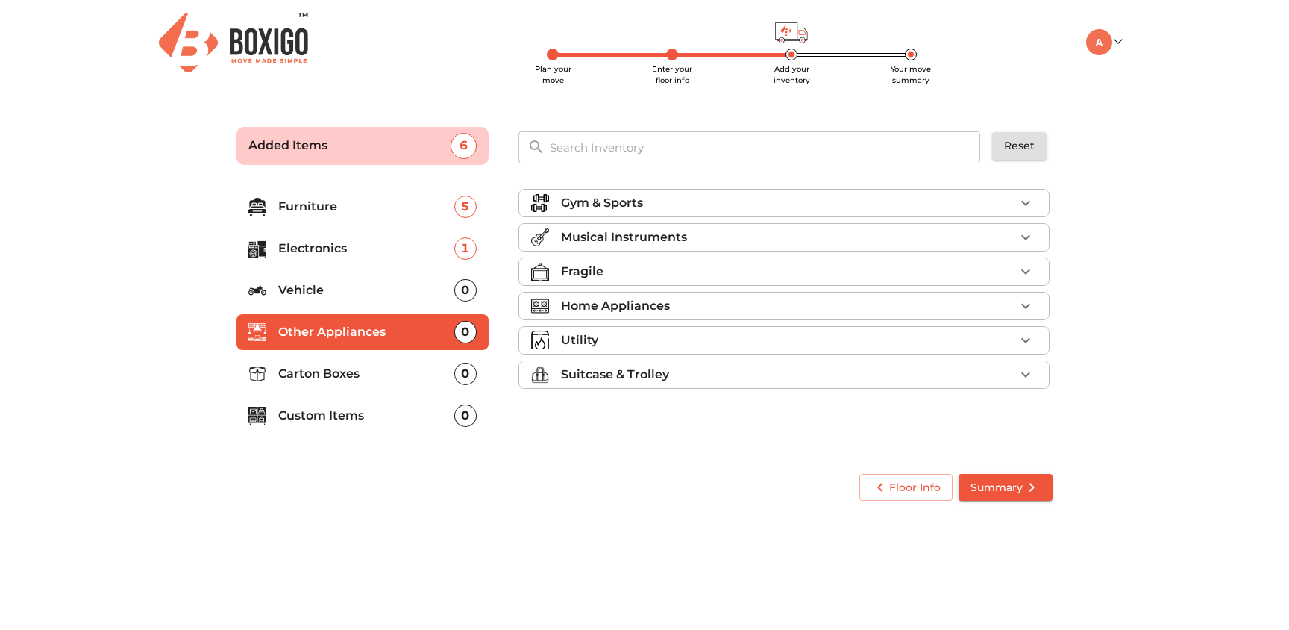
click at [616, 308] on p "Home Appliances" at bounding box center [615, 306] width 109 height 18
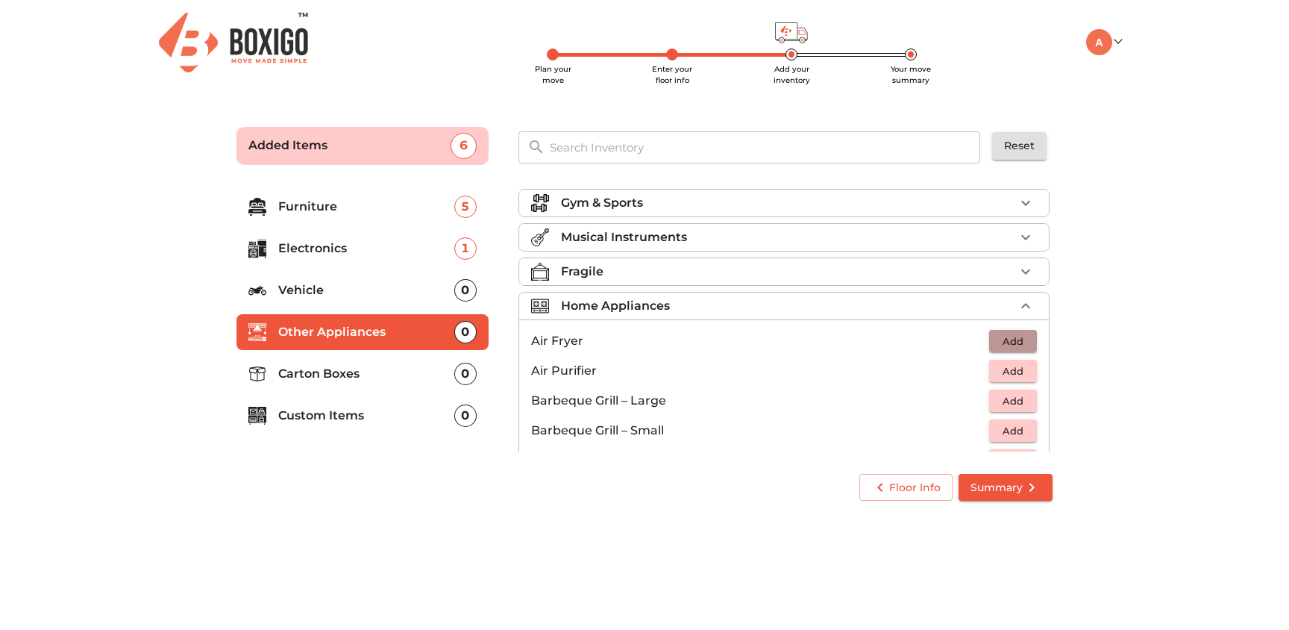
click at [1018, 337] on span "Add" at bounding box center [1013, 341] width 33 height 17
click at [845, 281] on li "Fragile" at bounding box center [784, 271] width 530 height 27
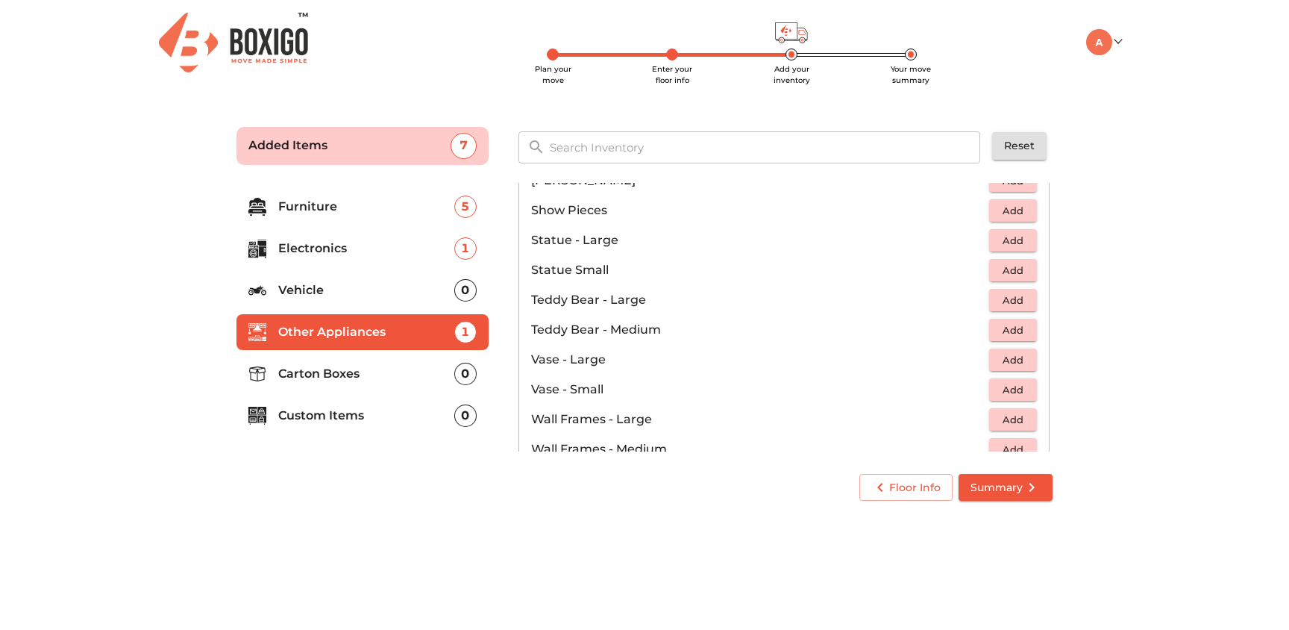
scroll to position [1006, 0]
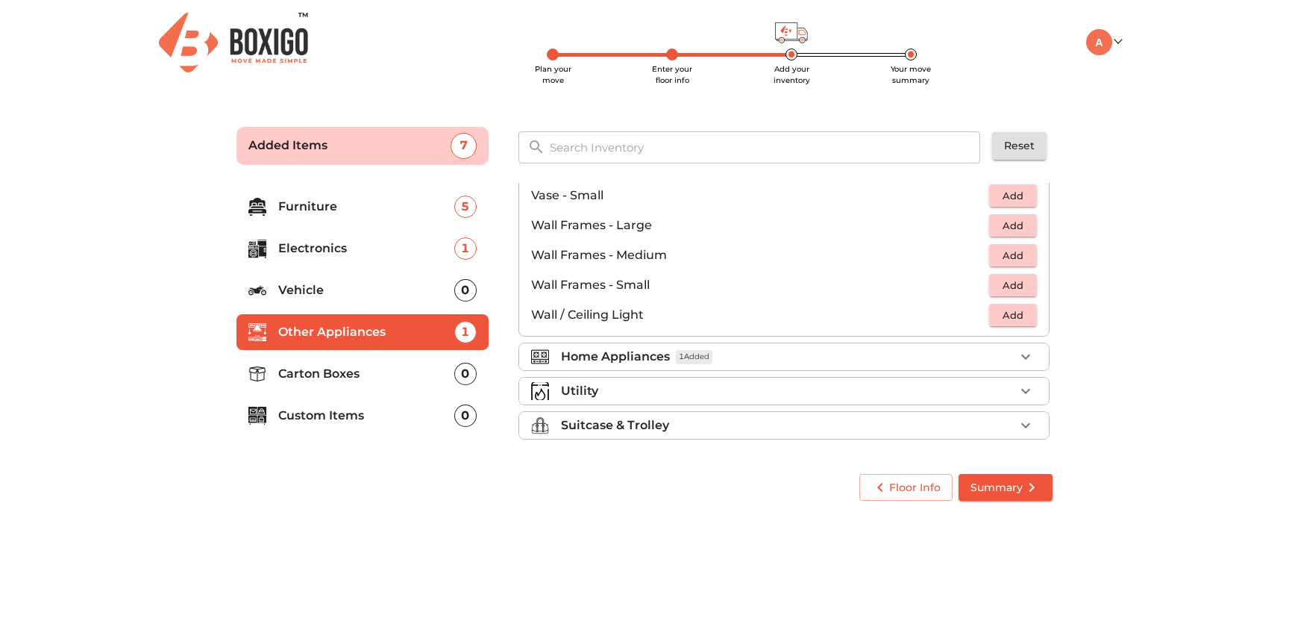
click at [590, 139] on input "text" at bounding box center [766, 147] width 450 height 32
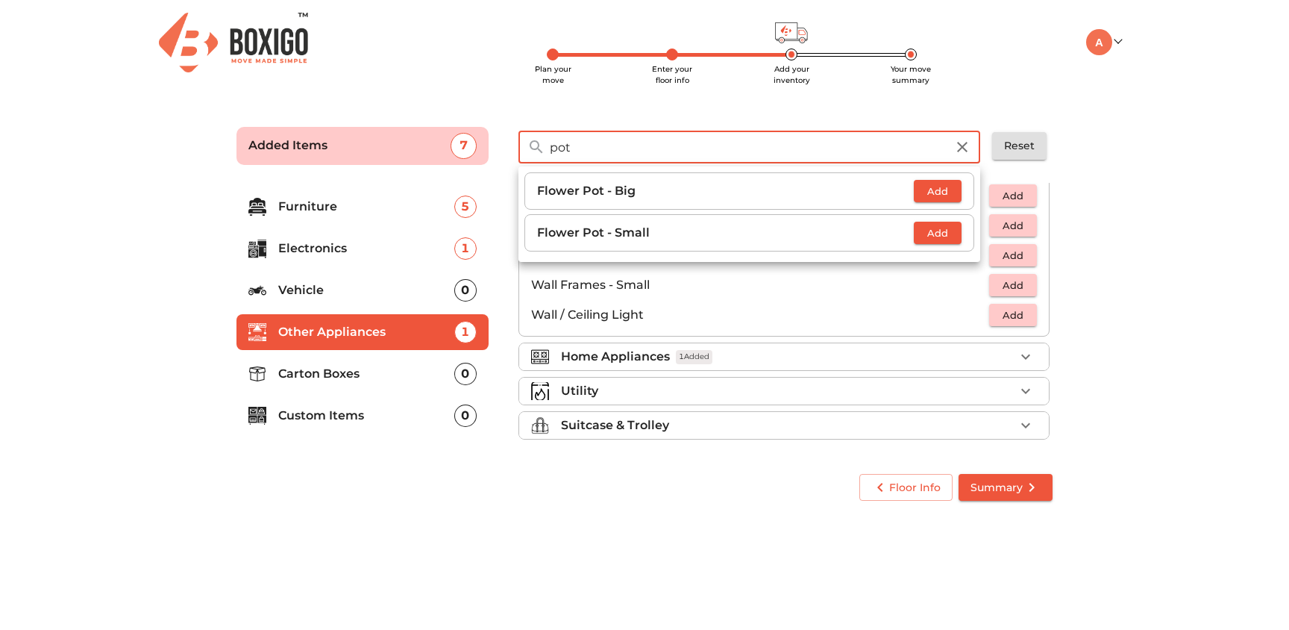
type input "pot"
click at [929, 229] on span "Add" at bounding box center [937, 233] width 33 height 17
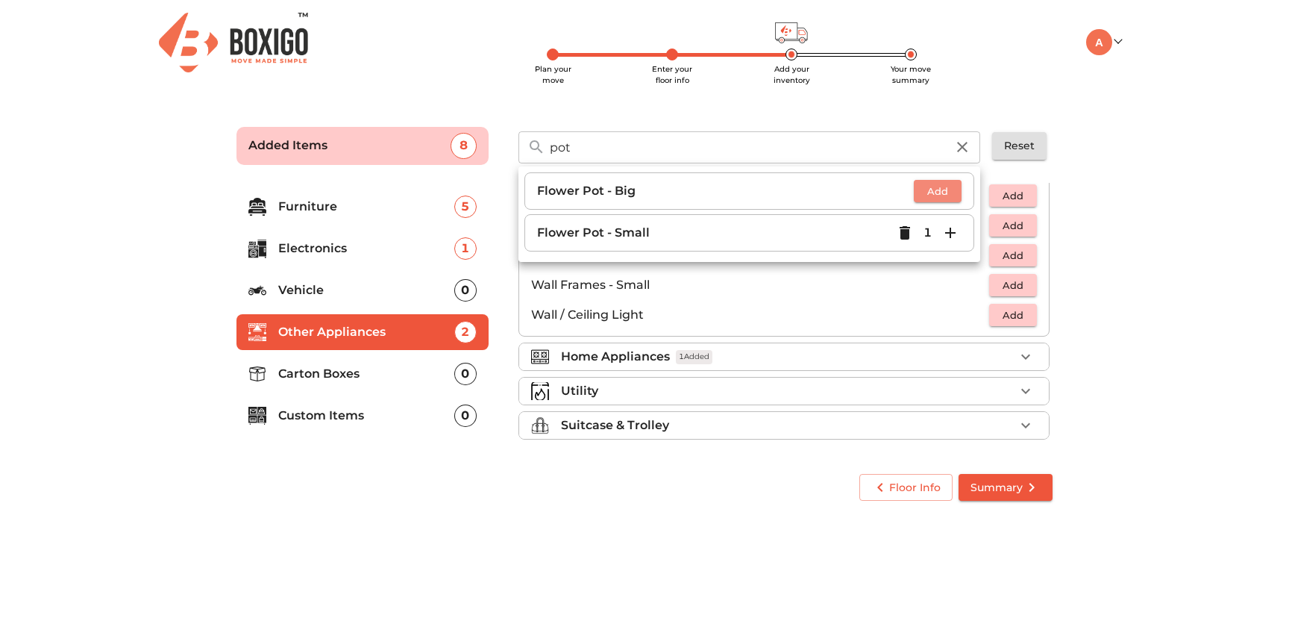
click at [946, 194] on span "Add" at bounding box center [937, 191] width 33 height 17
click at [952, 194] on icon "button" at bounding box center [951, 191] width 18 height 18
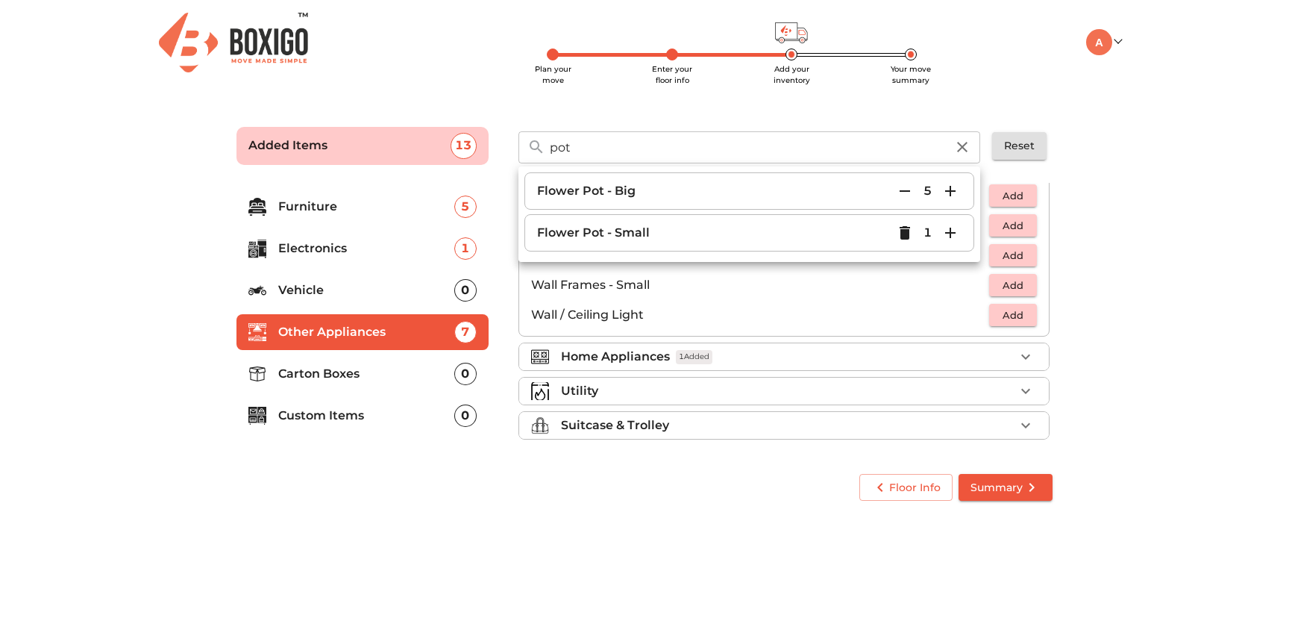
click at [953, 231] on icon "button" at bounding box center [951, 233] width 18 height 18
click at [992, 494] on span "Summary" at bounding box center [1006, 487] width 70 height 19
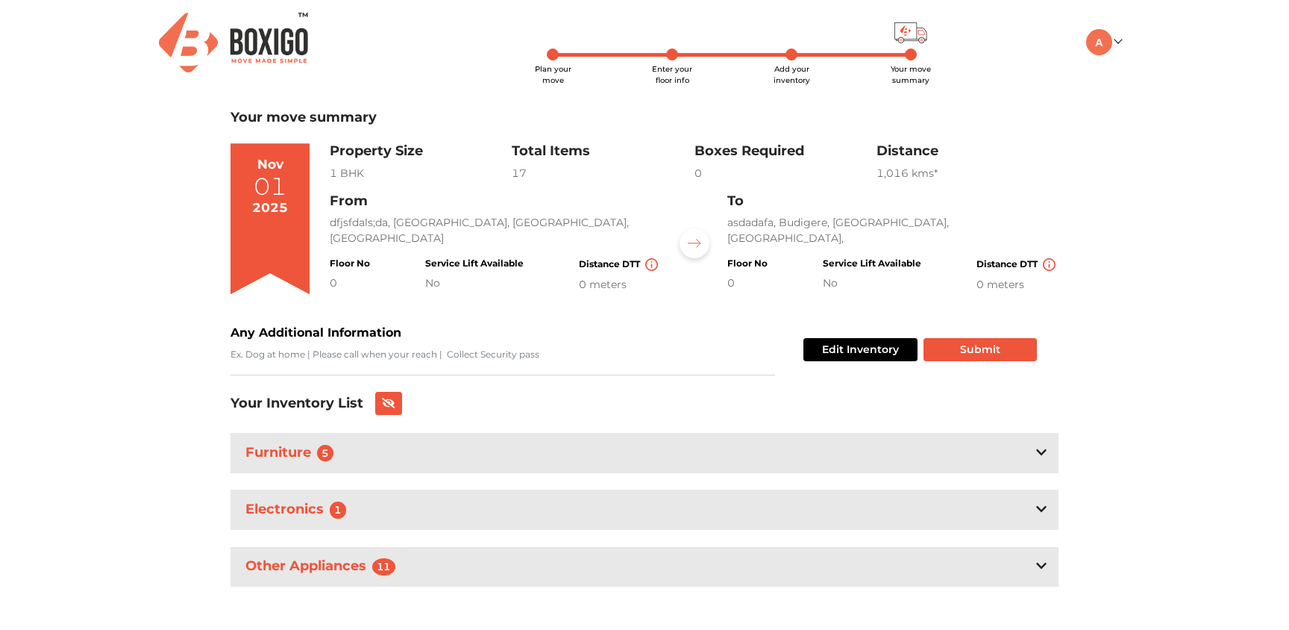
scroll to position [10, 0]
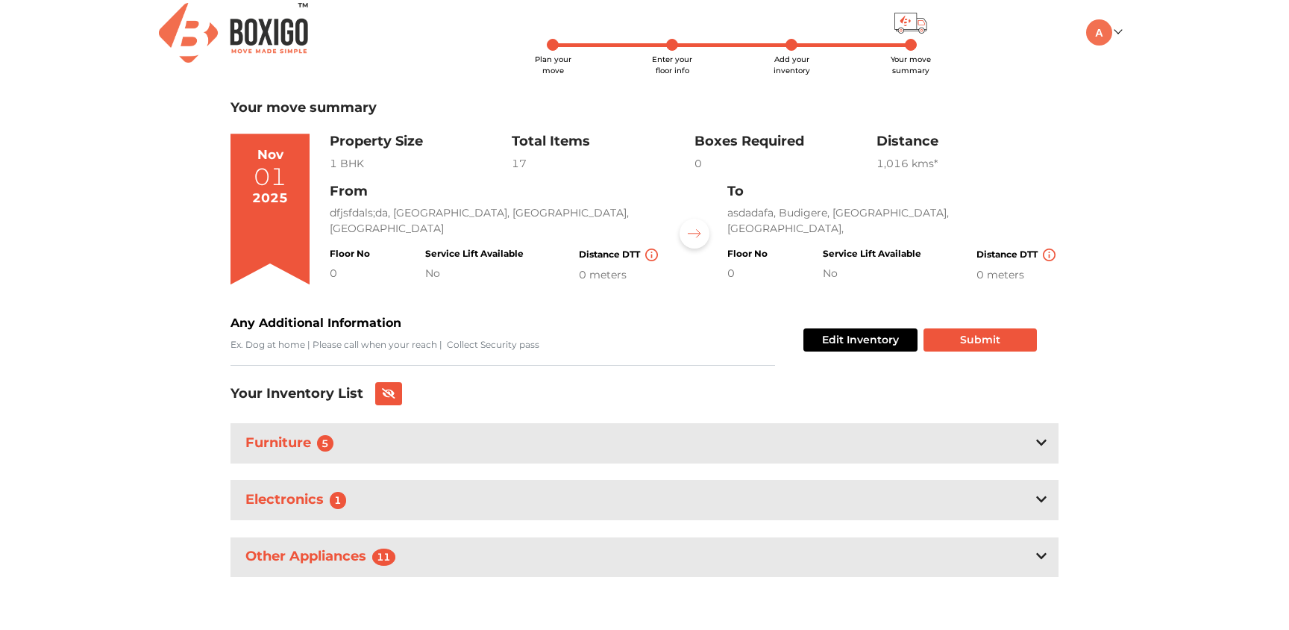
click at [1046, 445] on icon at bounding box center [1041, 442] width 10 height 12
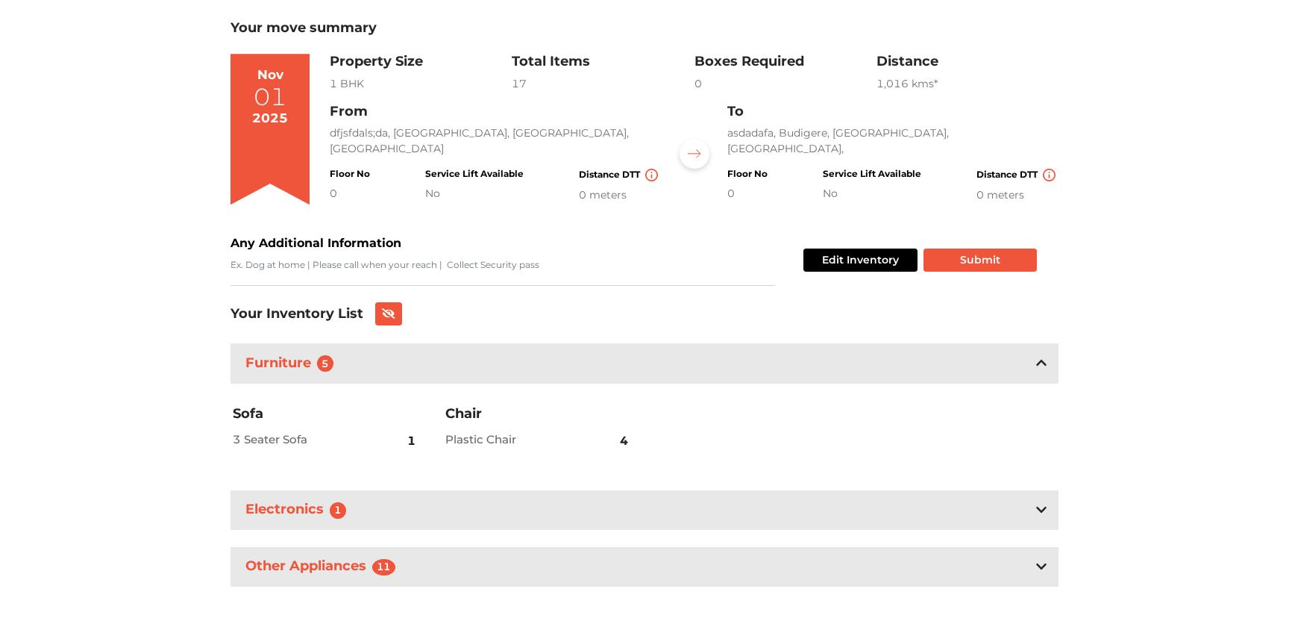
scroll to position [101, 0]
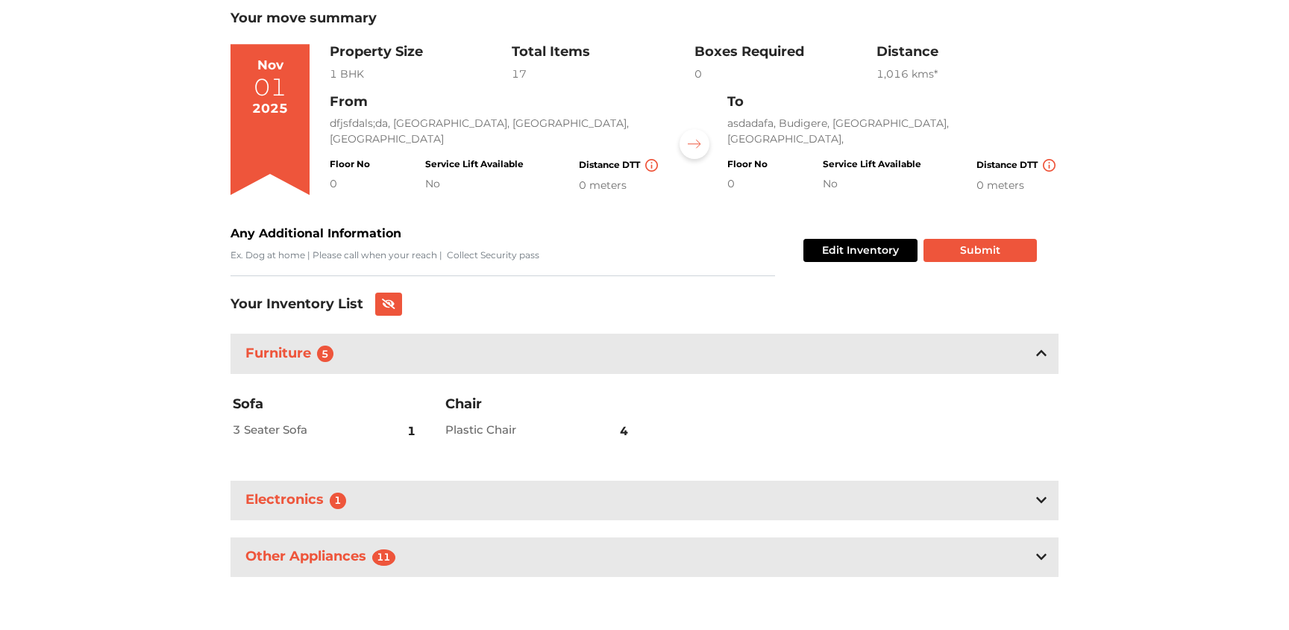
click at [1047, 491] on div "Electronics 1" at bounding box center [645, 500] width 828 height 40
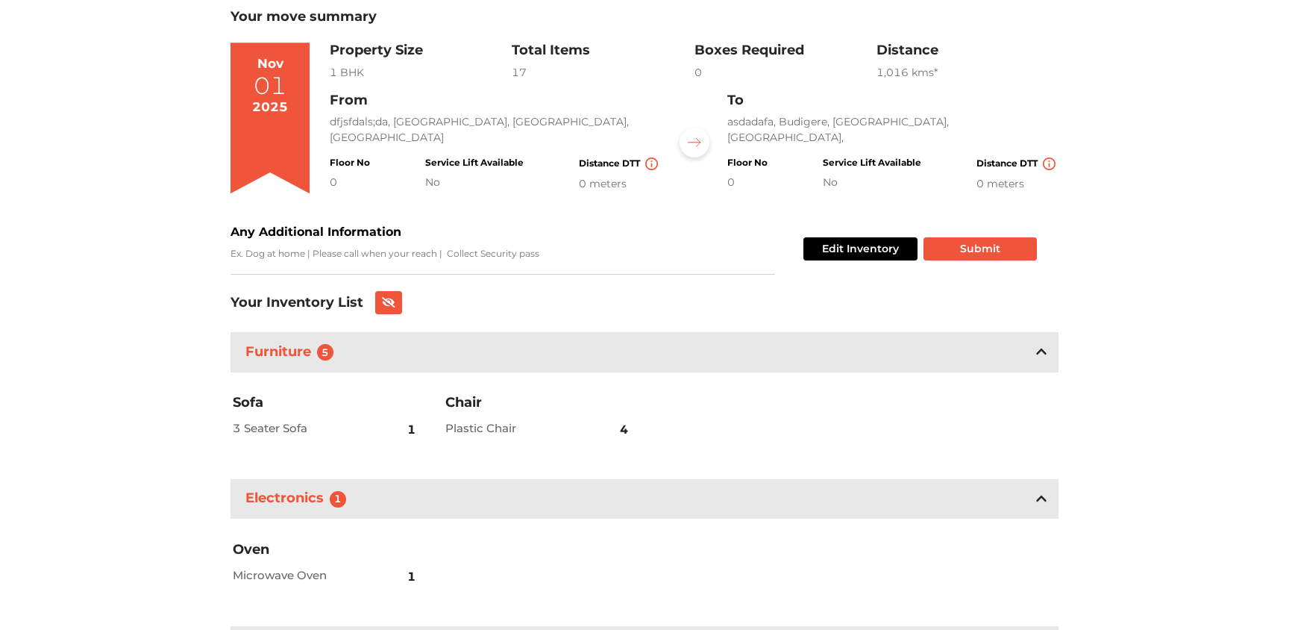
scroll to position [190, 0]
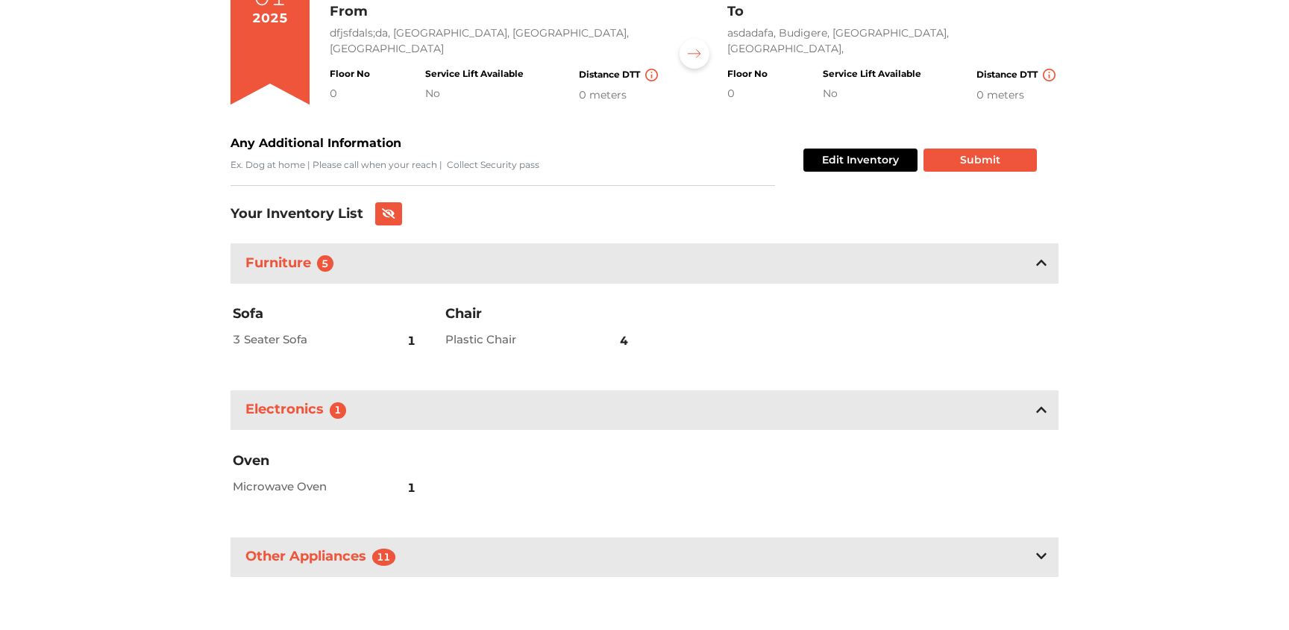
click at [1050, 554] on div "Other Appliances 11" at bounding box center [645, 557] width 828 height 40
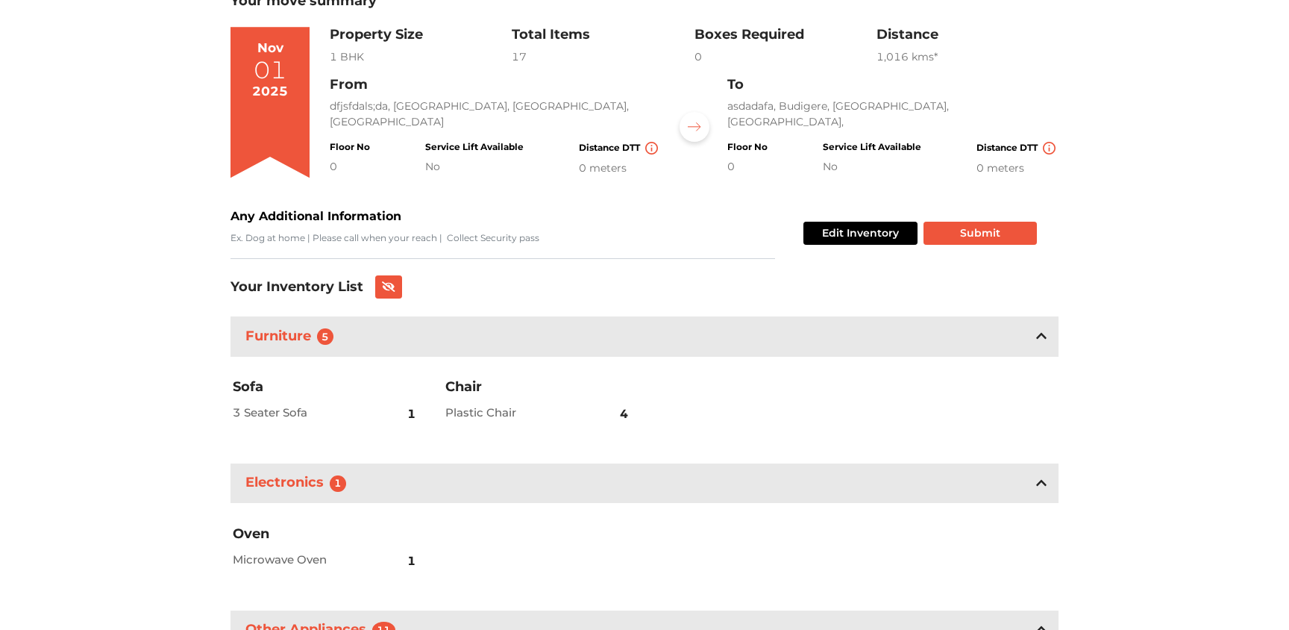
scroll to position [107, 0]
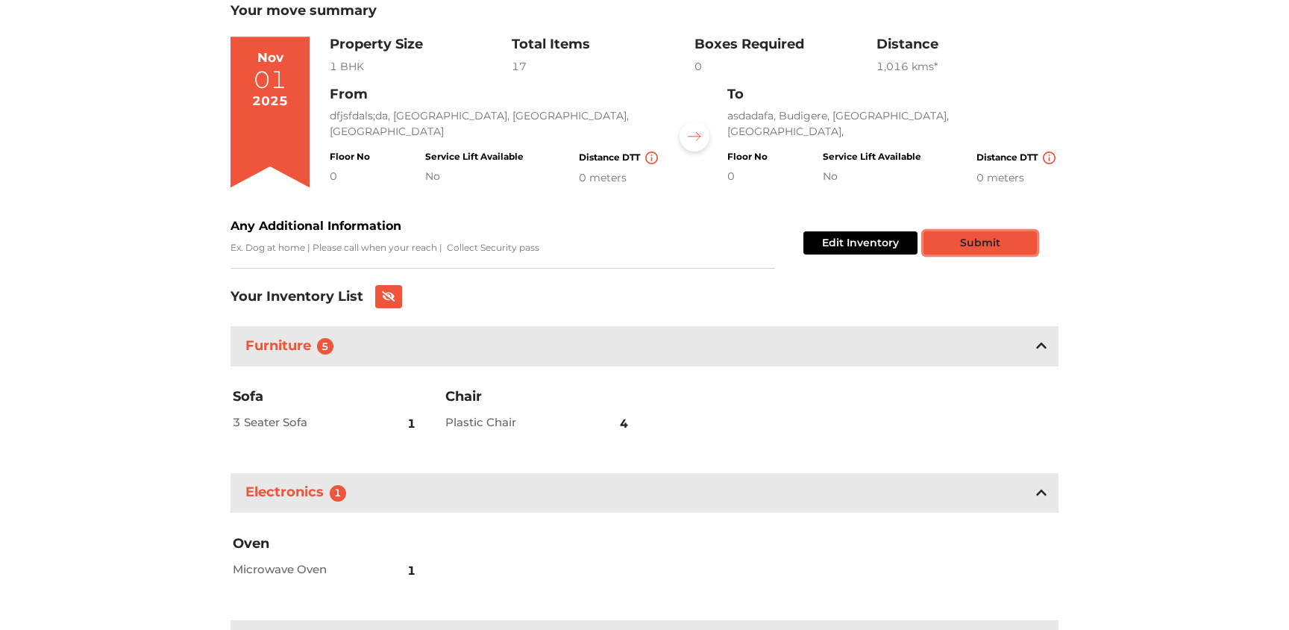
click at [986, 248] on button "Submit" at bounding box center [980, 242] width 113 height 23
